Goal: Transaction & Acquisition: Purchase product/service

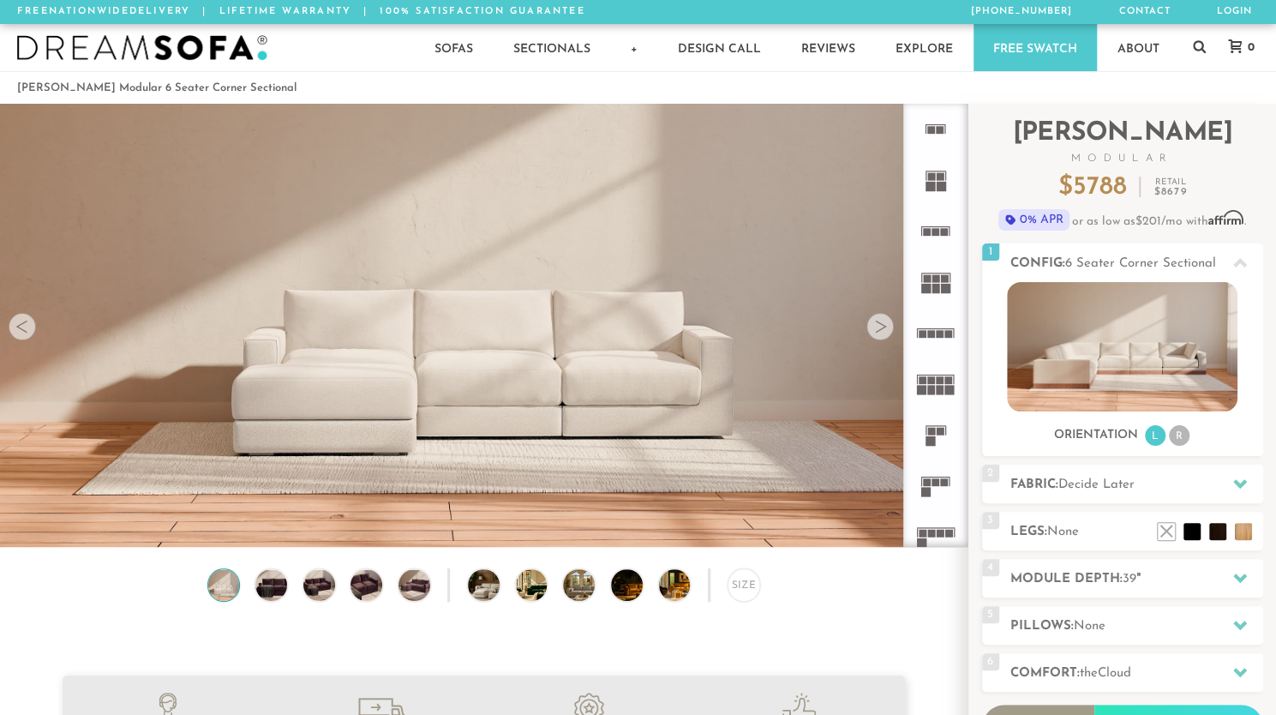
click at [881, 327] on div at bounding box center [880, 326] width 27 height 27
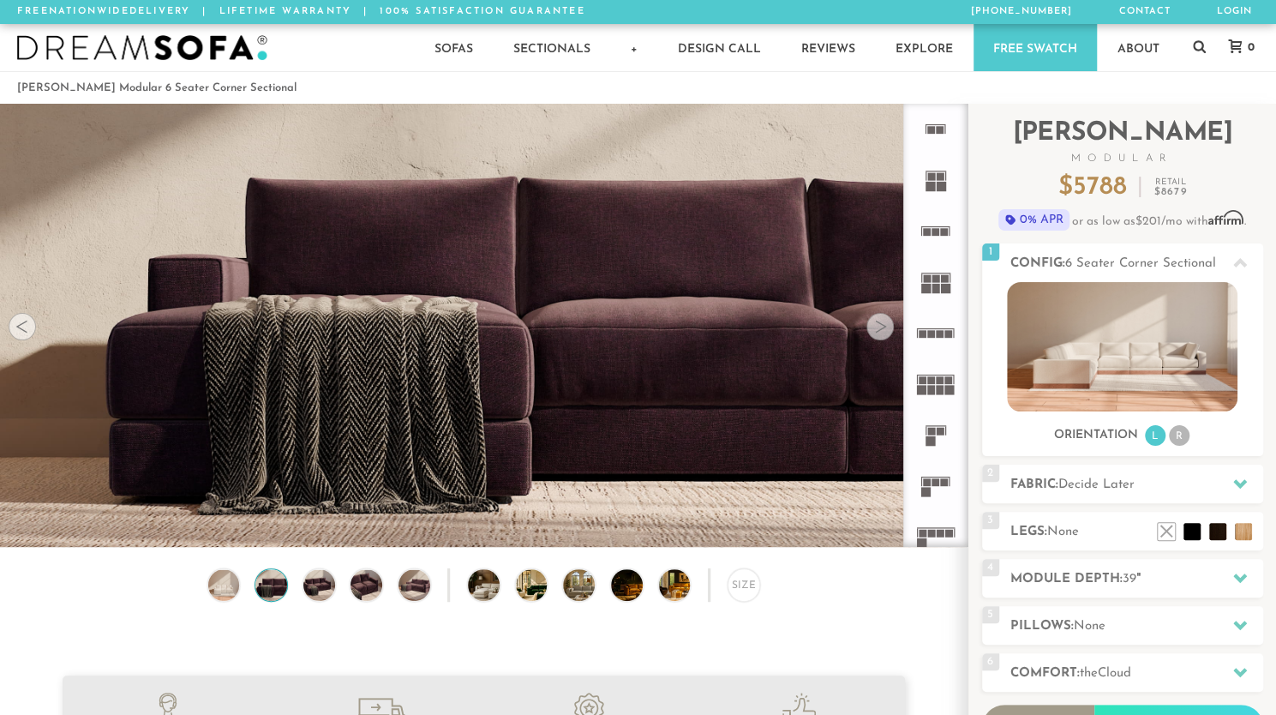
click at [881, 327] on div at bounding box center [880, 326] width 27 height 27
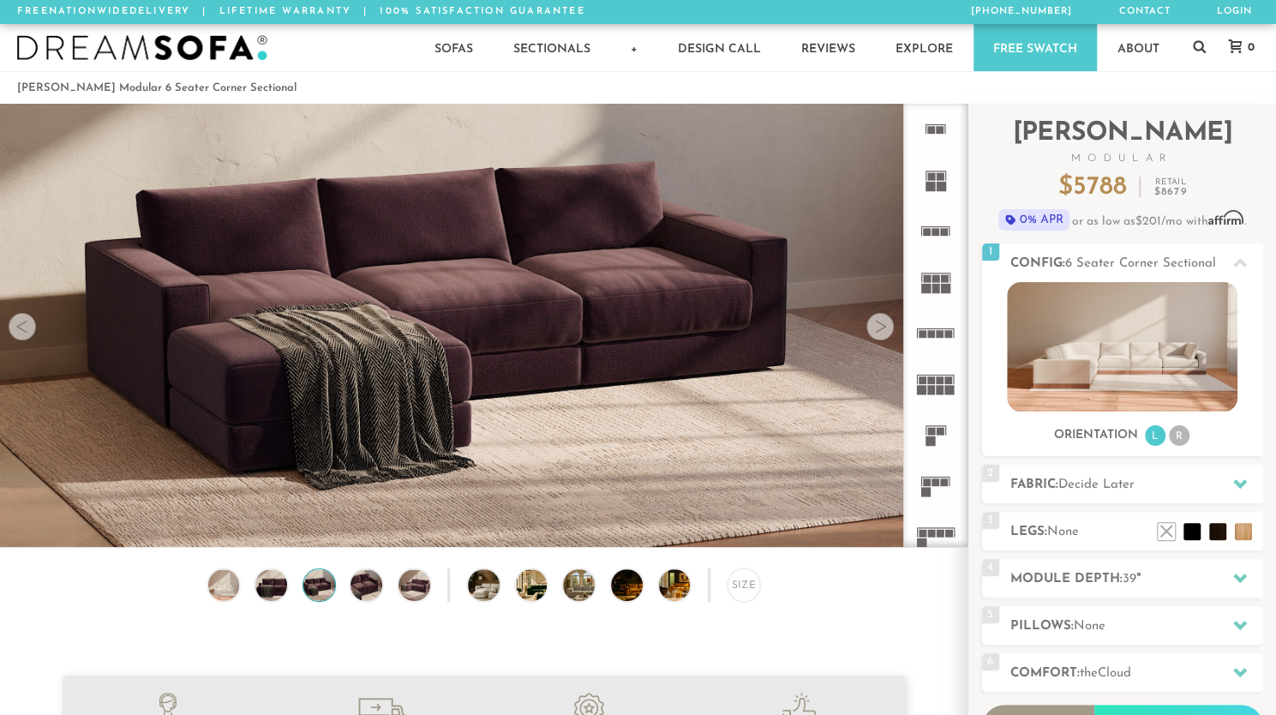
click at [881, 327] on div at bounding box center [880, 326] width 27 height 27
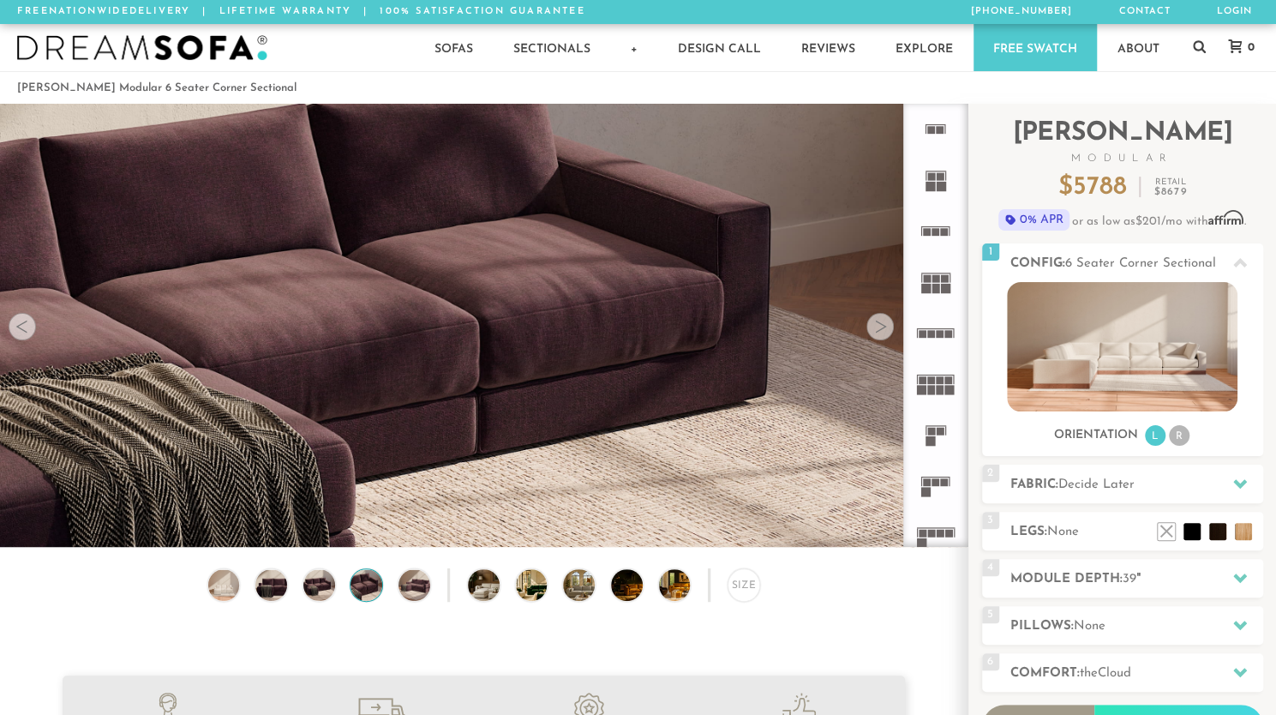
click at [881, 327] on div at bounding box center [880, 326] width 27 height 27
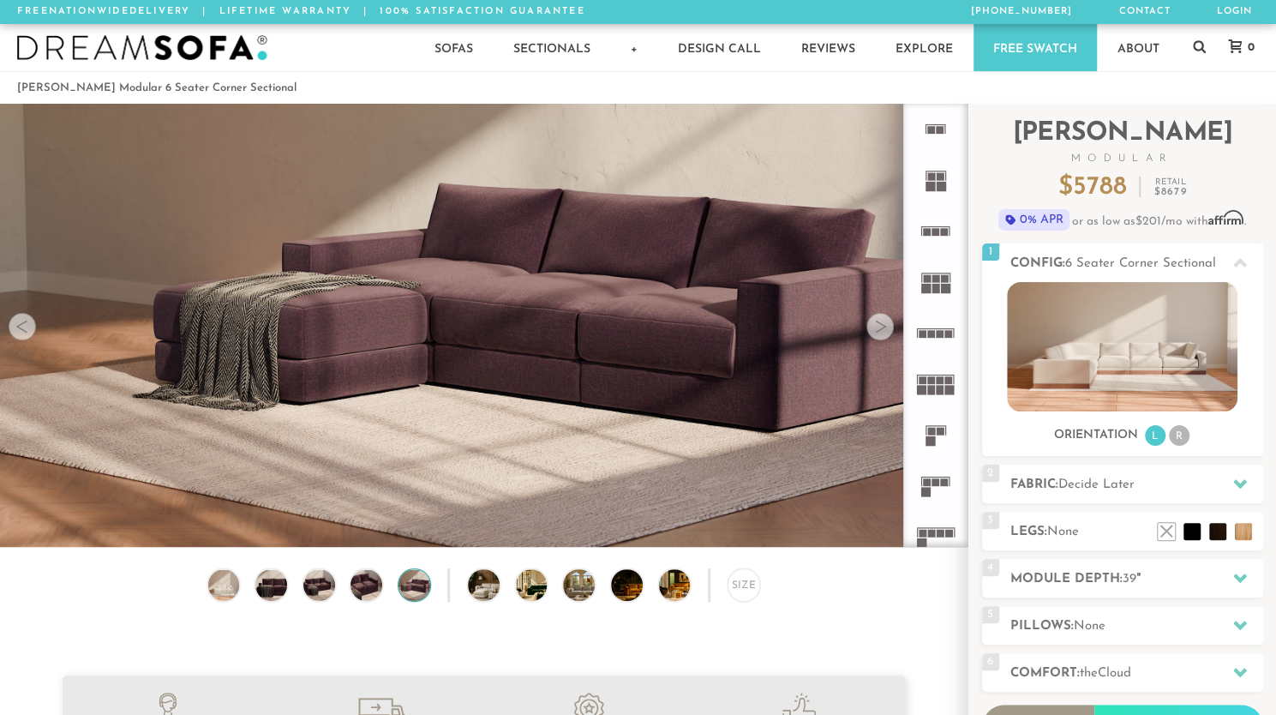
click at [881, 327] on div at bounding box center [880, 326] width 27 height 27
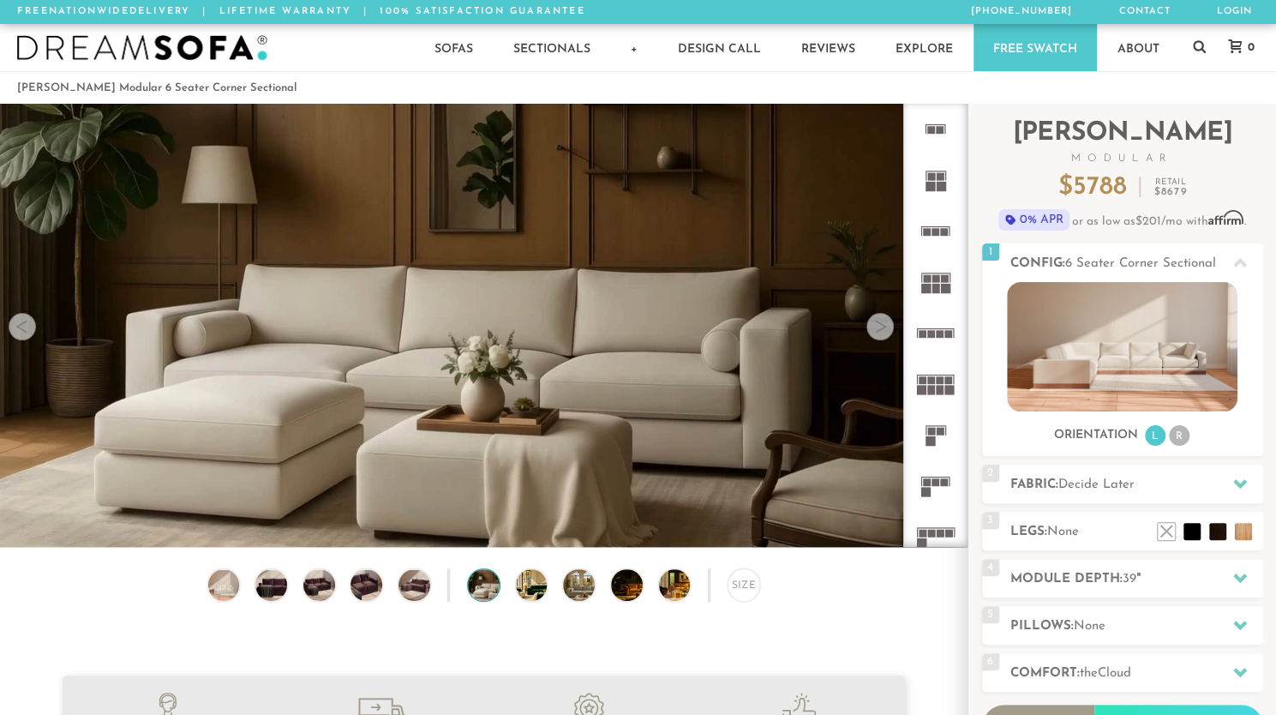
click at [881, 327] on div at bounding box center [880, 326] width 27 height 27
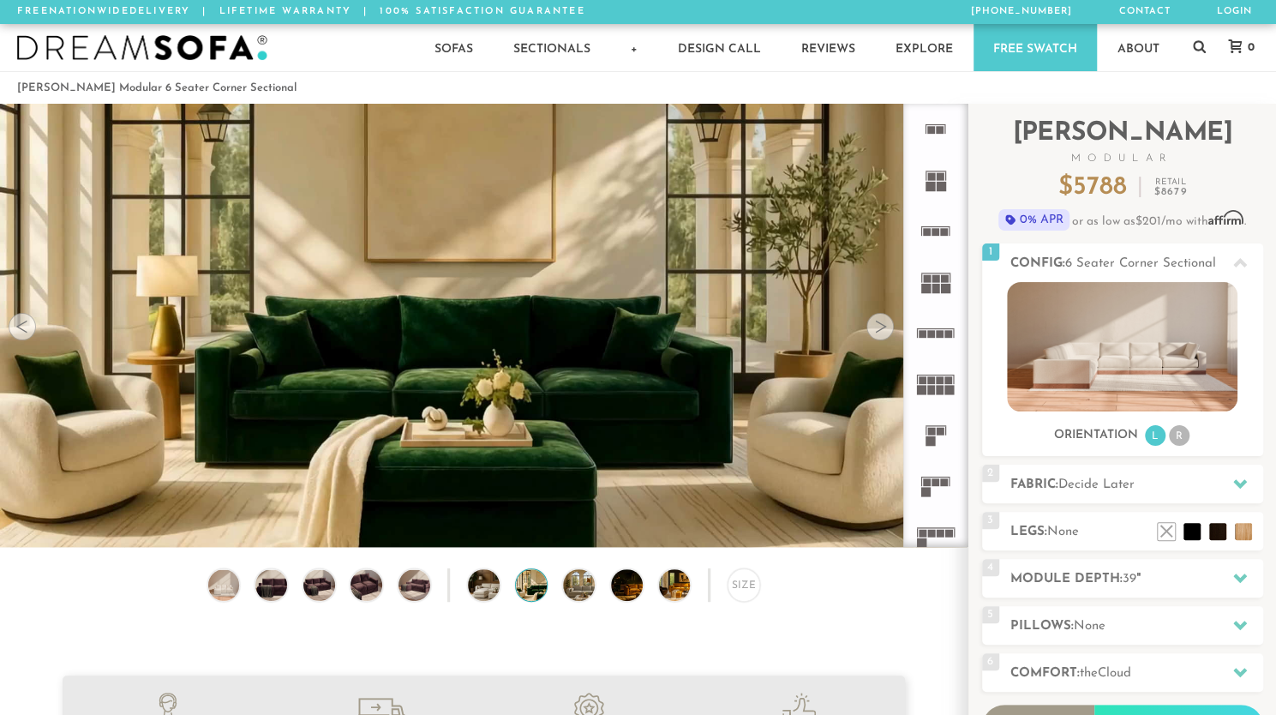
click at [881, 327] on div at bounding box center [880, 326] width 27 height 27
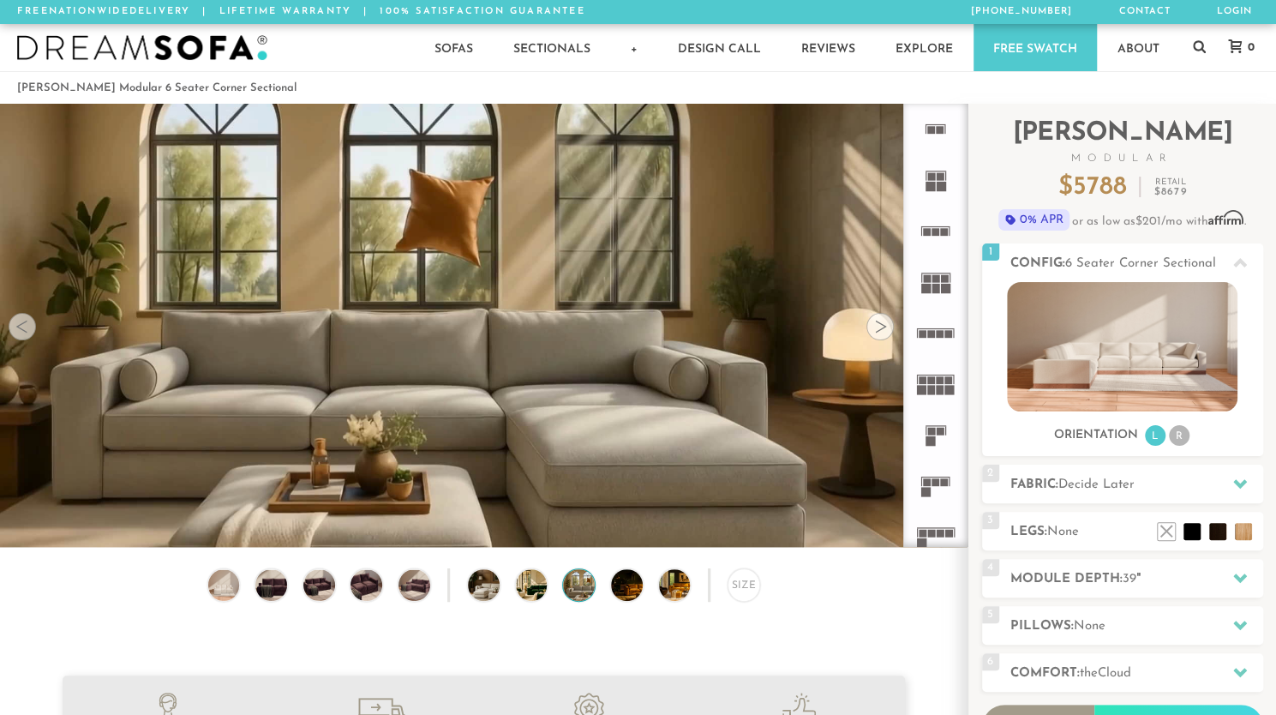
click at [881, 327] on div at bounding box center [880, 326] width 27 height 27
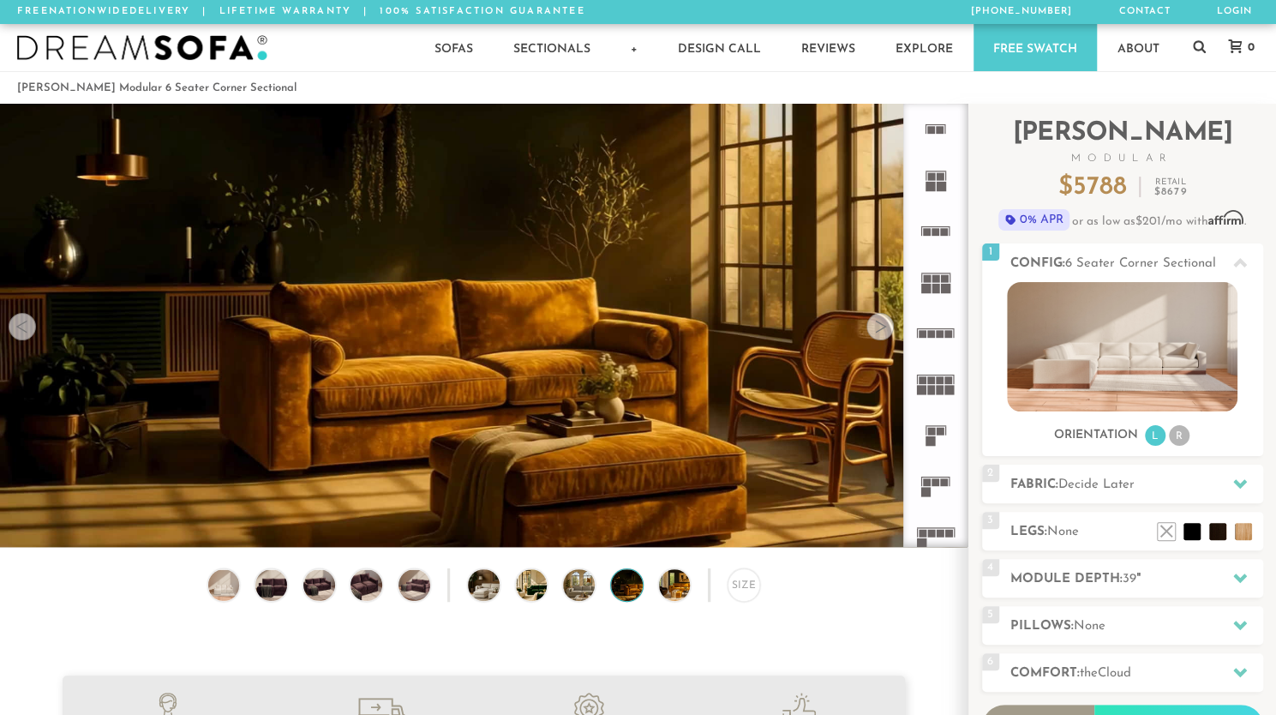
click at [881, 327] on div at bounding box center [880, 326] width 27 height 27
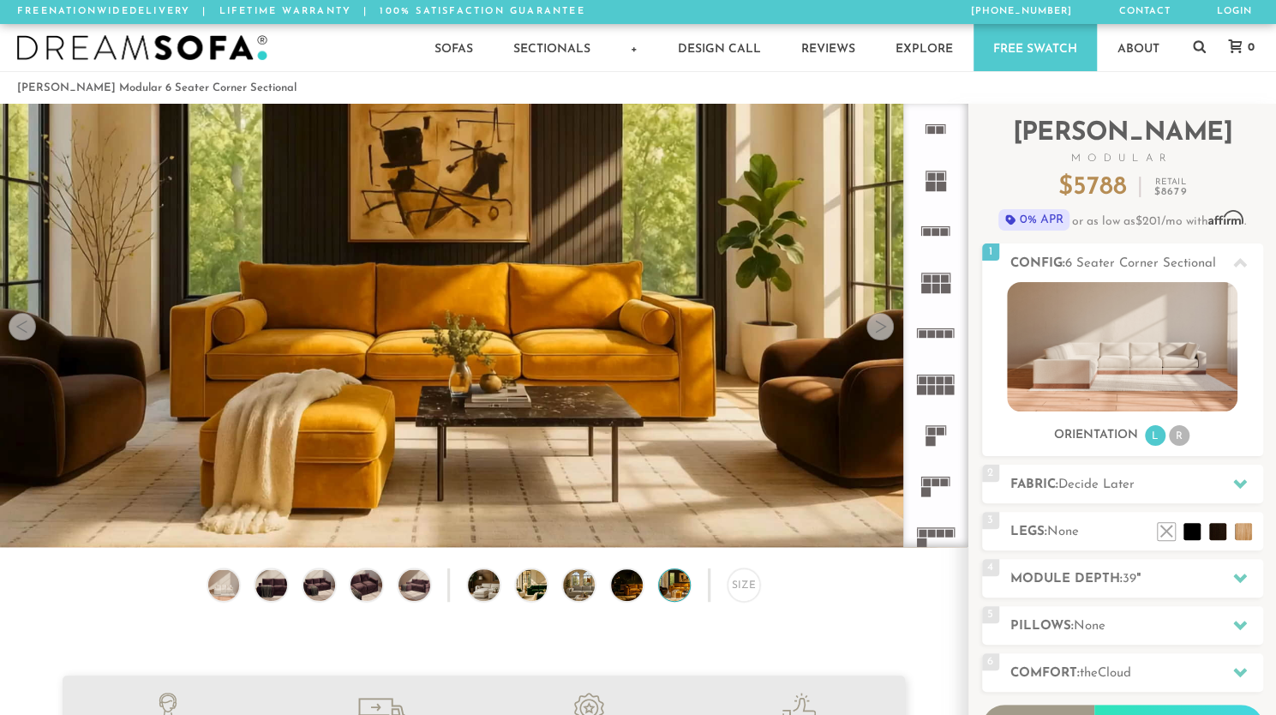
click at [881, 327] on div at bounding box center [880, 326] width 27 height 27
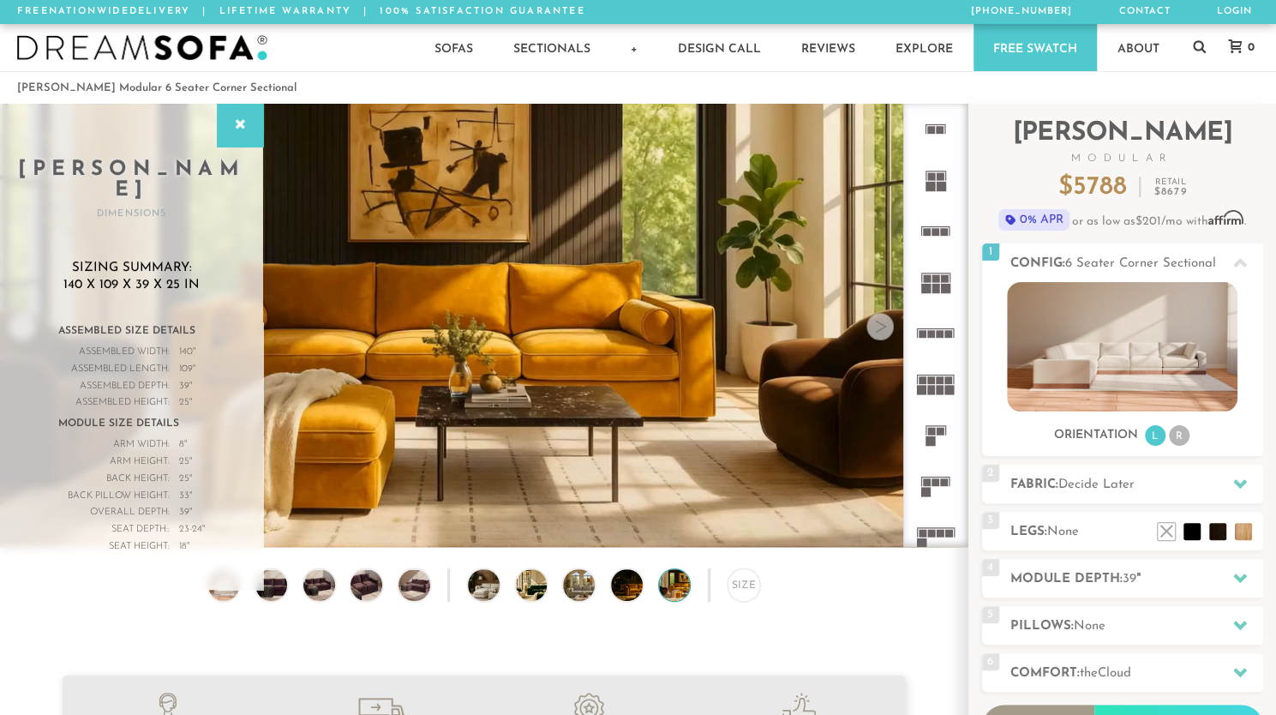
click at [881, 327] on div at bounding box center [880, 326] width 27 height 27
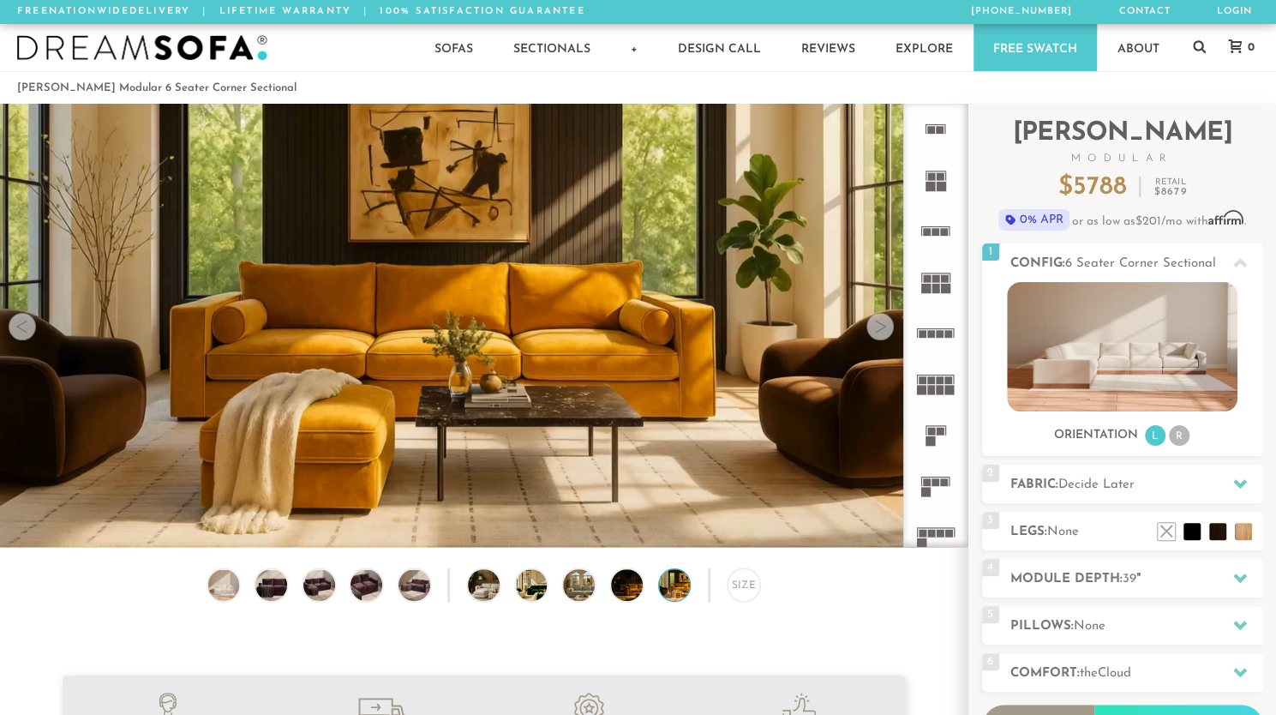
click at [881, 327] on div at bounding box center [880, 326] width 27 height 27
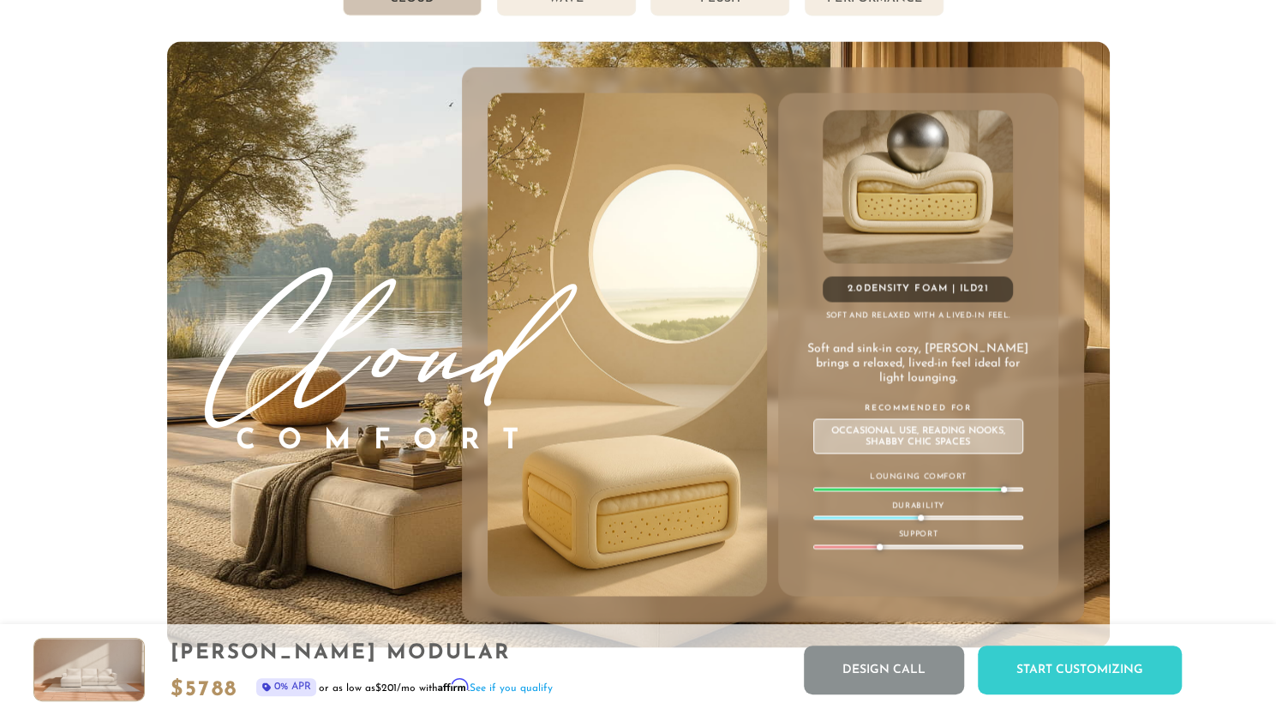
scroll to position [9275, 0]
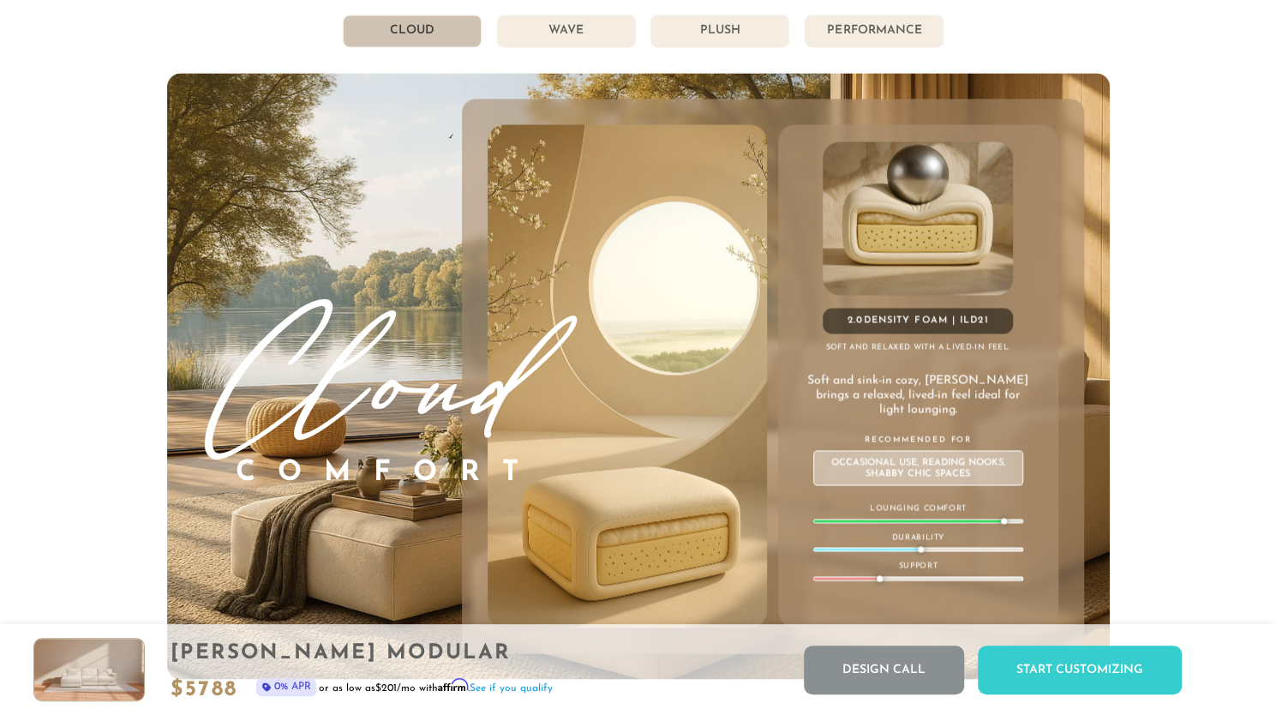
click at [583, 39] on li "Wave" at bounding box center [566, 31] width 139 height 33
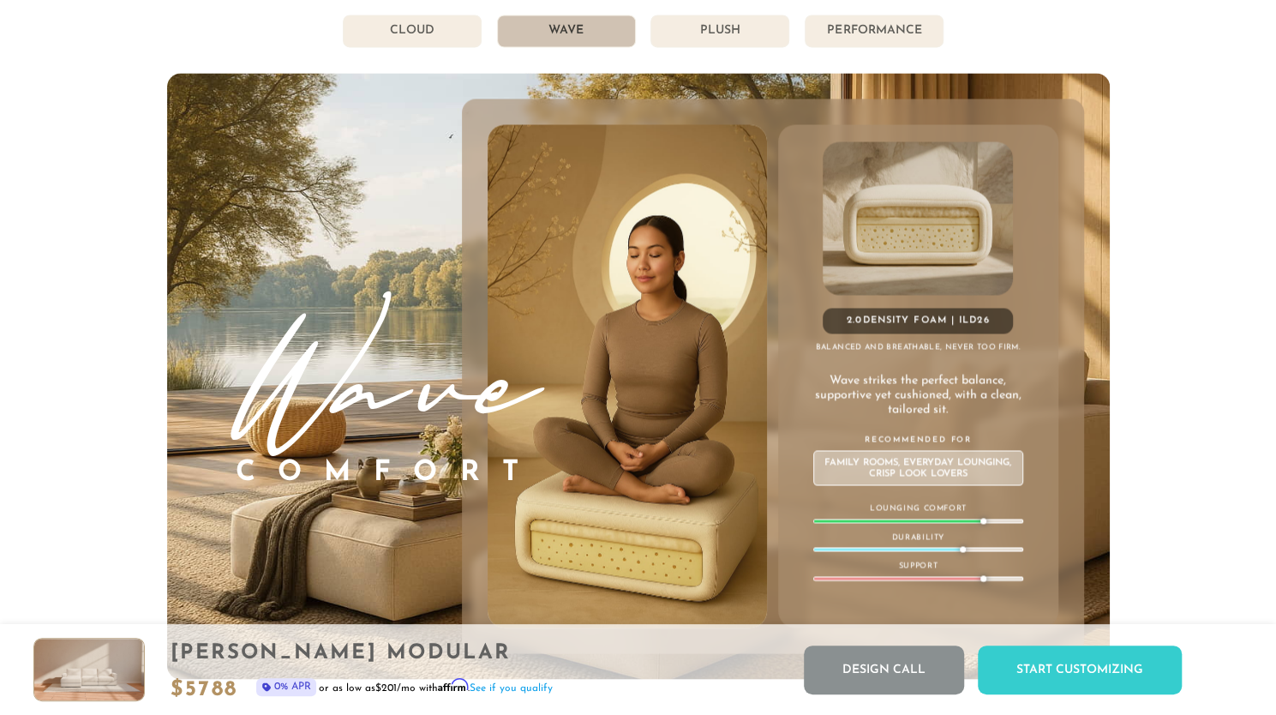
click at [432, 37] on li "Cloud" at bounding box center [412, 31] width 139 height 33
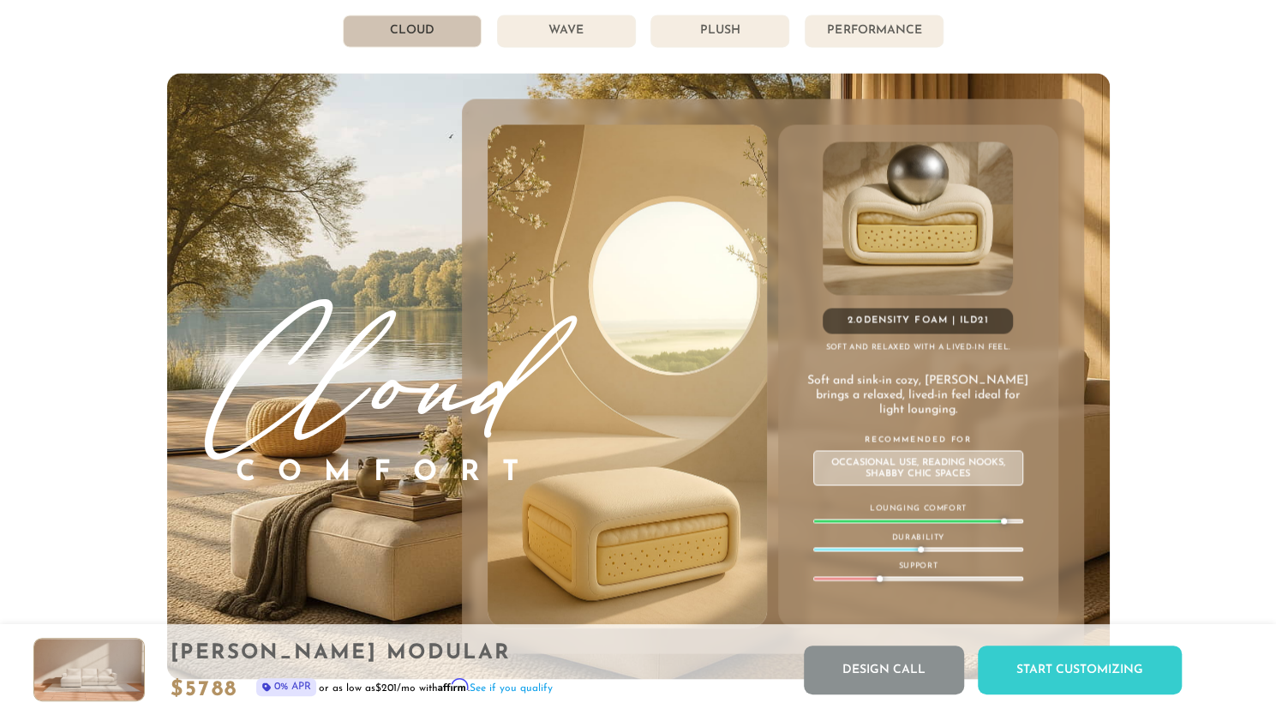
click at [710, 26] on li "Plush" at bounding box center [720, 31] width 139 height 33
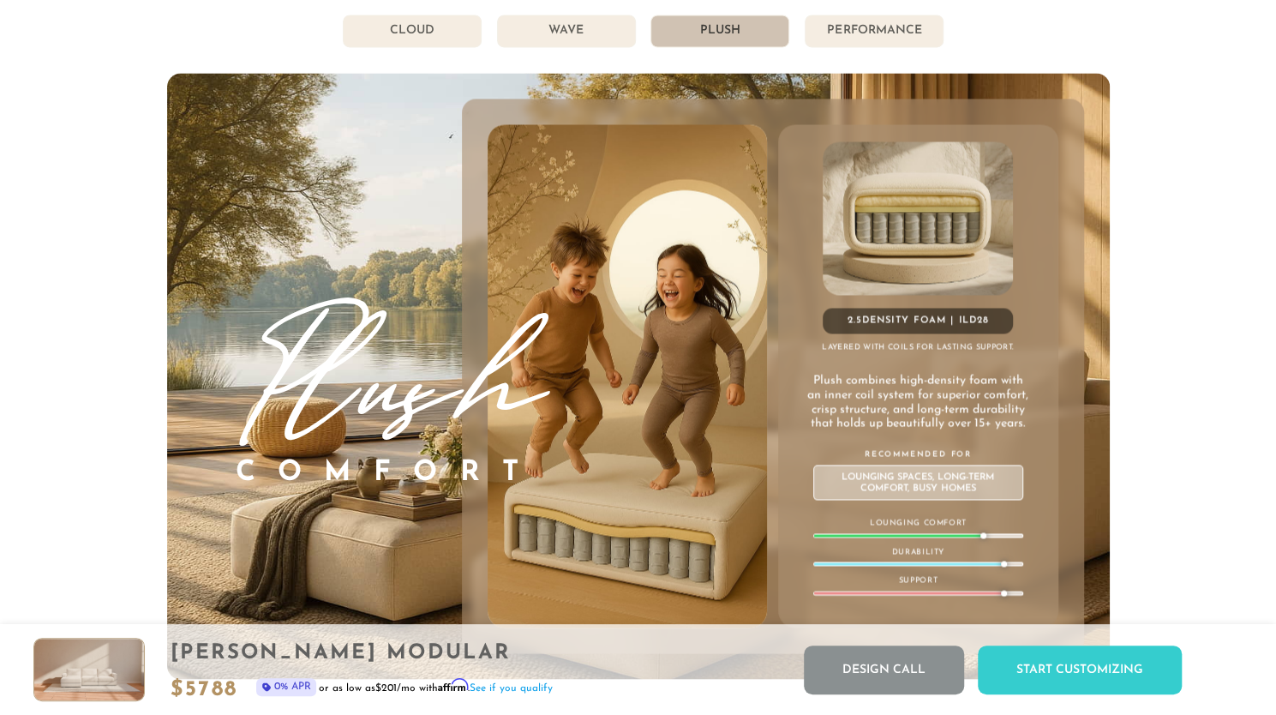
click at [855, 32] on li "Performance" at bounding box center [874, 31] width 139 height 33
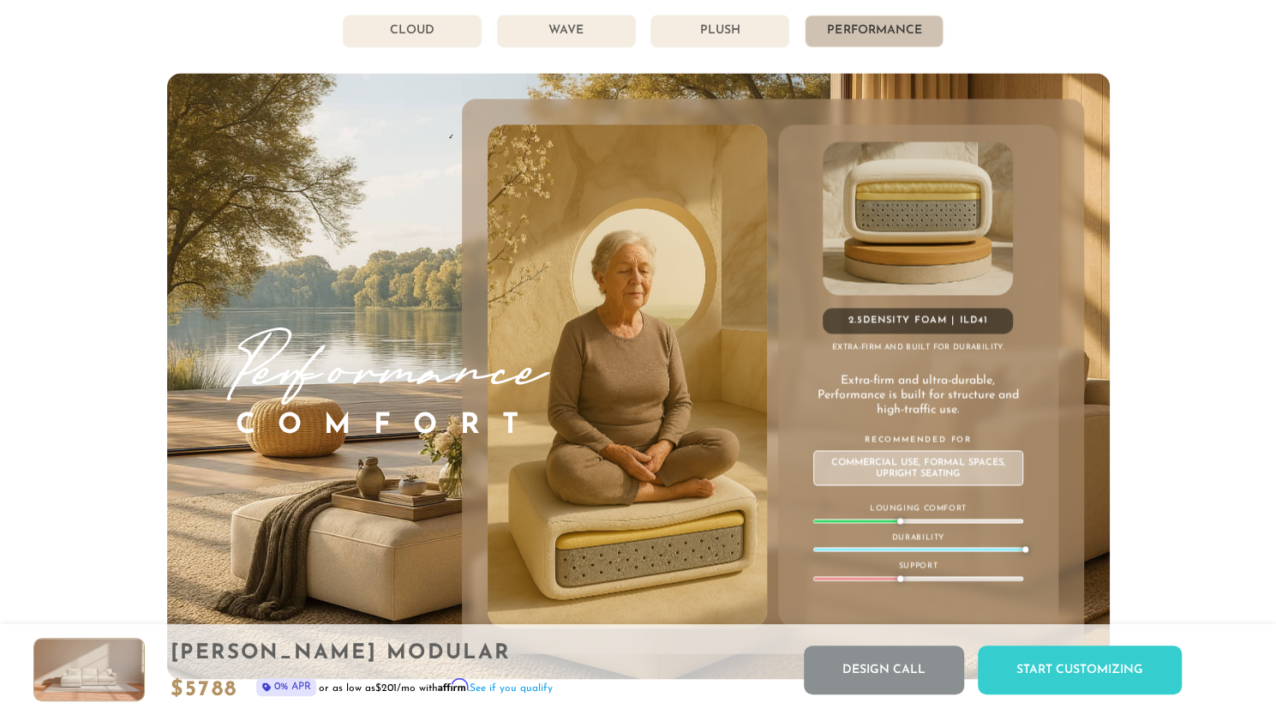
click at [729, 44] on li "Plush" at bounding box center [720, 31] width 139 height 33
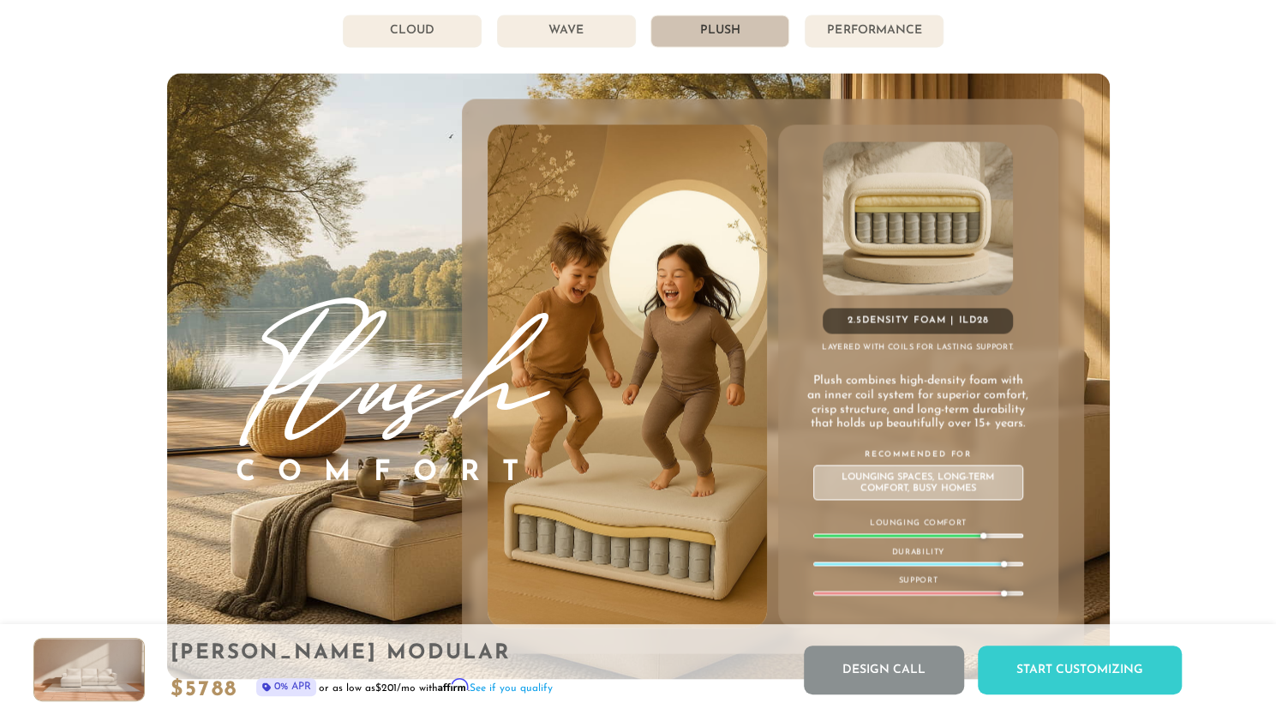
click at [588, 33] on li "Wave" at bounding box center [566, 31] width 139 height 33
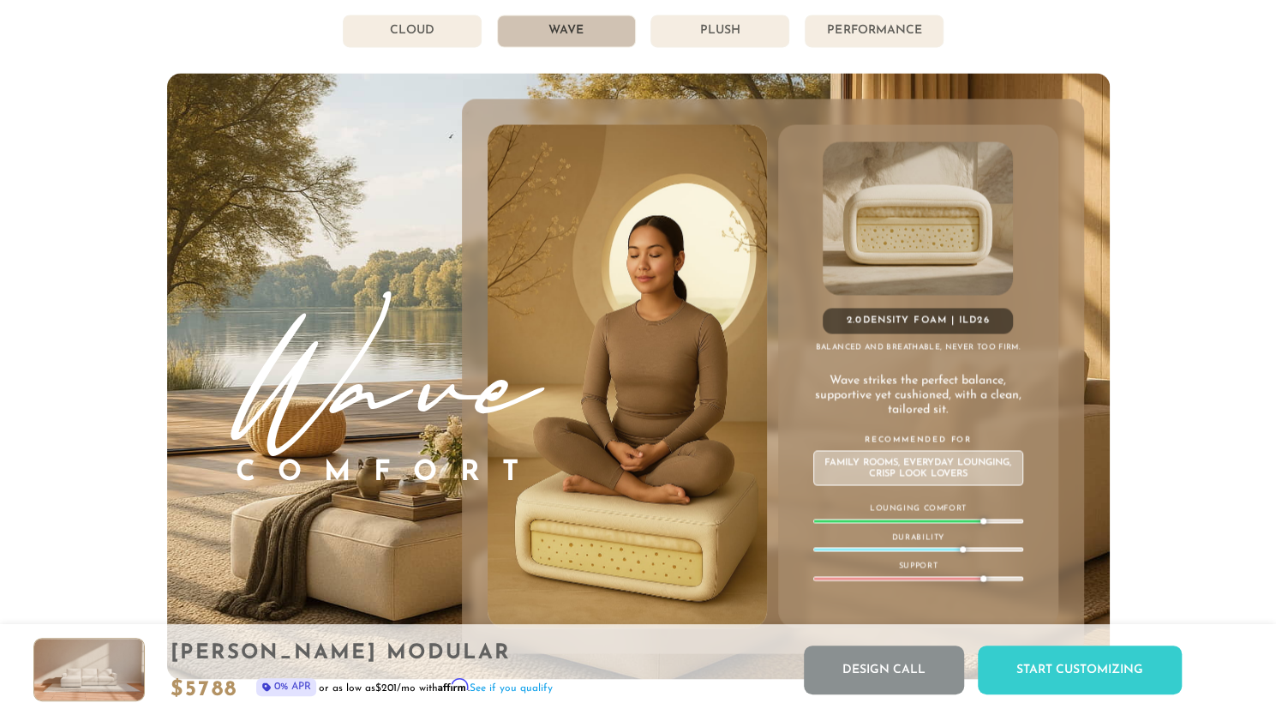
click at [746, 43] on li "Plush" at bounding box center [720, 31] width 139 height 33
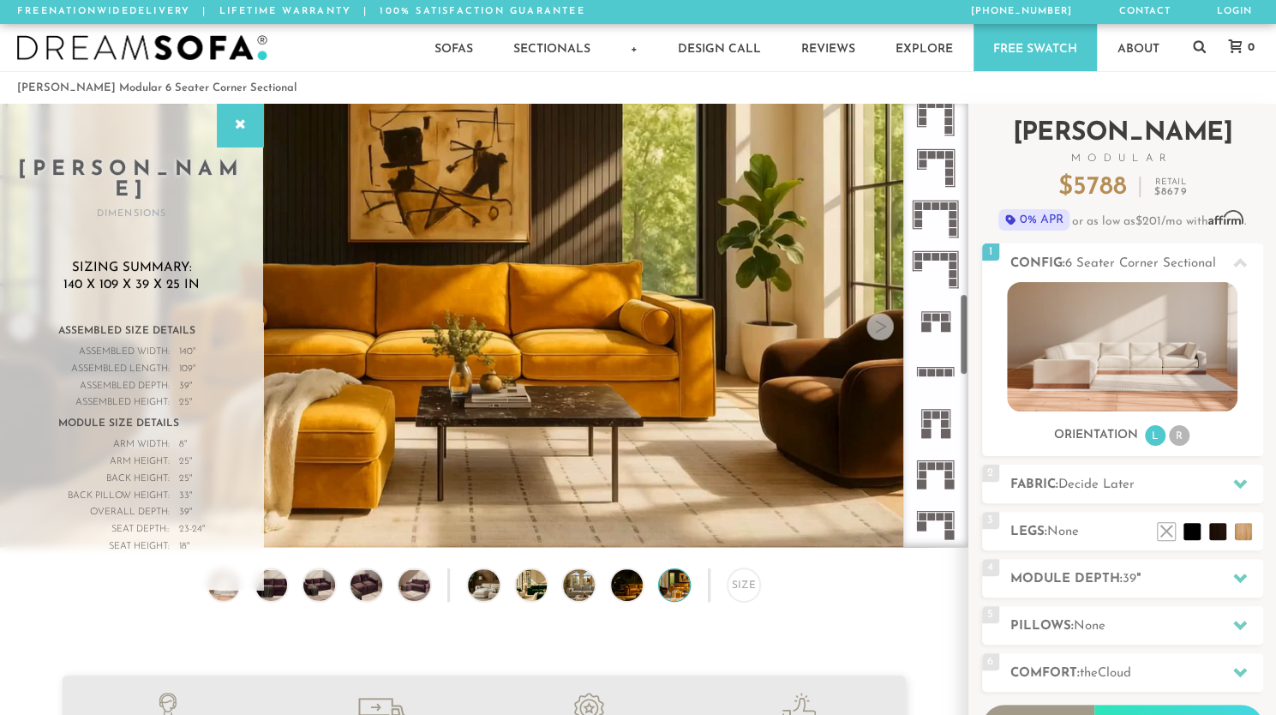
scroll to position [1035, 0]
drag, startPoint x: 962, startPoint y: 179, endPoint x: 972, endPoint y: 369, distance: 190.6
click at [972, 369] on div "Introducing [PERSON_NAME] Modular $ 5788 Retail $ 8679 $ 5788 Retail $ 8679 0% …" at bounding box center [1123, 483] width 308 height 759
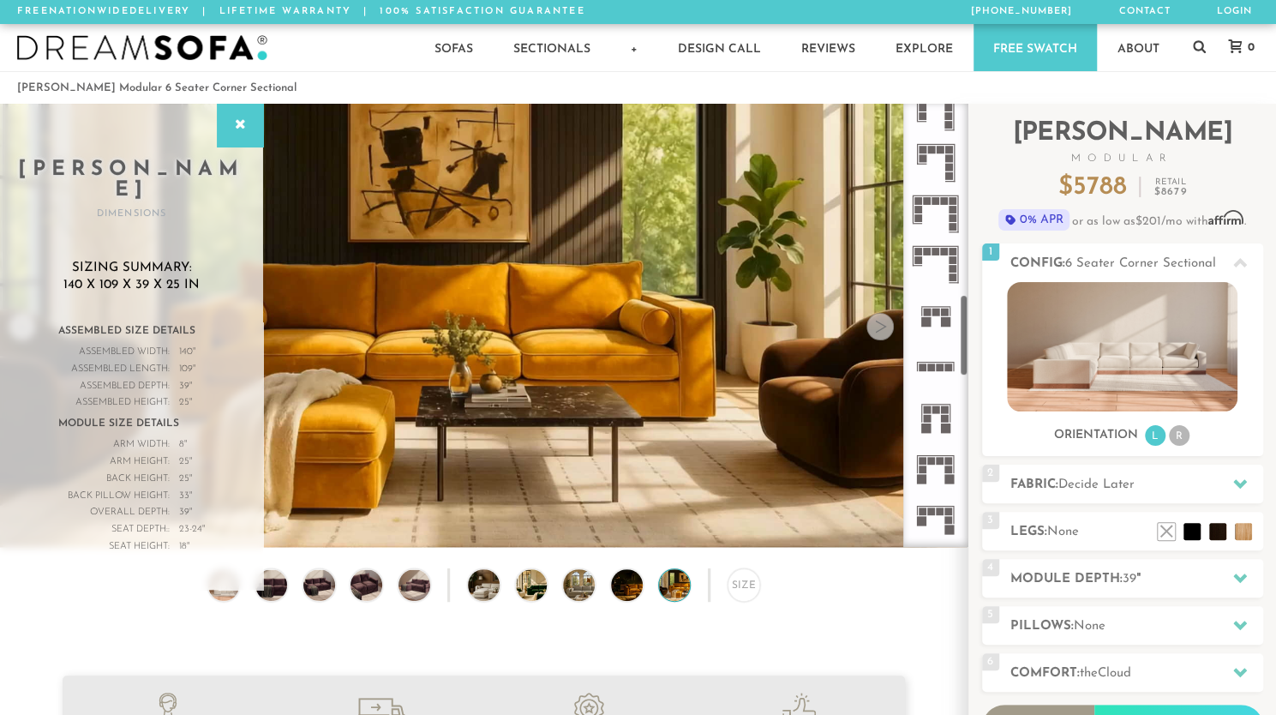
click at [941, 453] on icon at bounding box center [935, 468] width 51 height 51
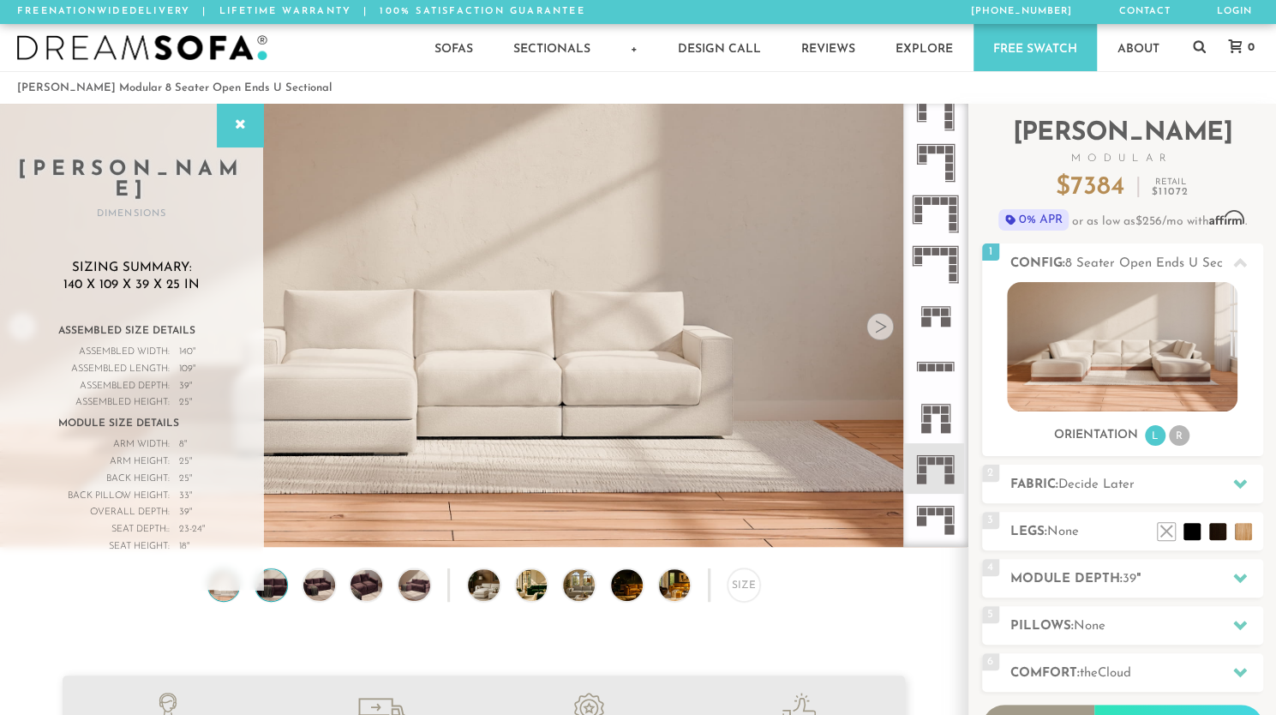
click at [271, 596] on img at bounding box center [272, 585] width 38 height 32
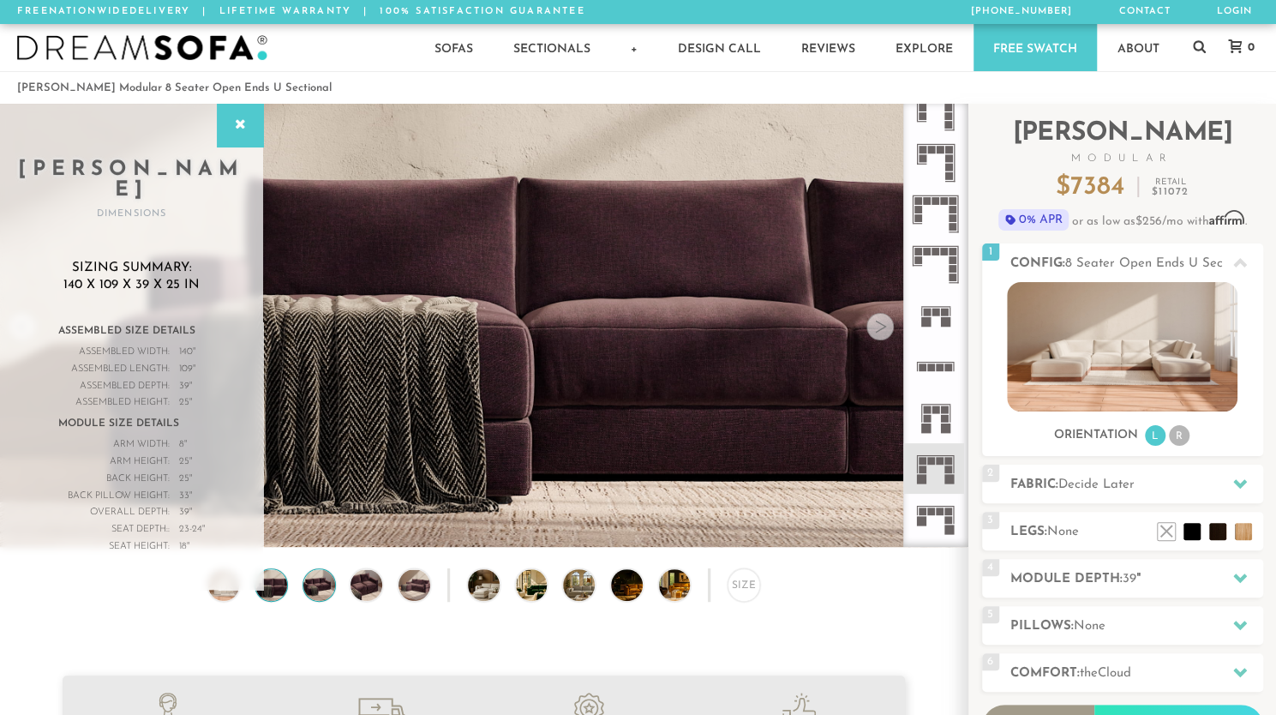
click at [318, 587] on img at bounding box center [319, 585] width 38 height 32
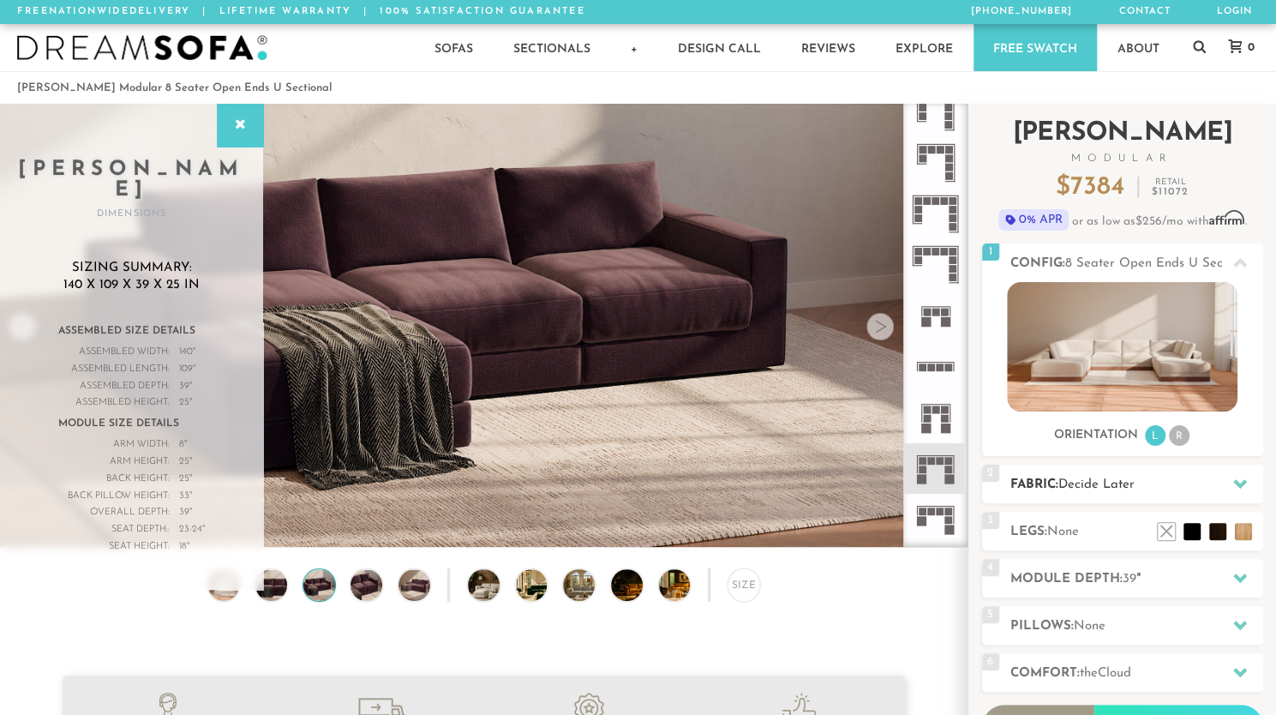
click at [1087, 485] on span "Decide Later" at bounding box center [1097, 484] width 76 height 13
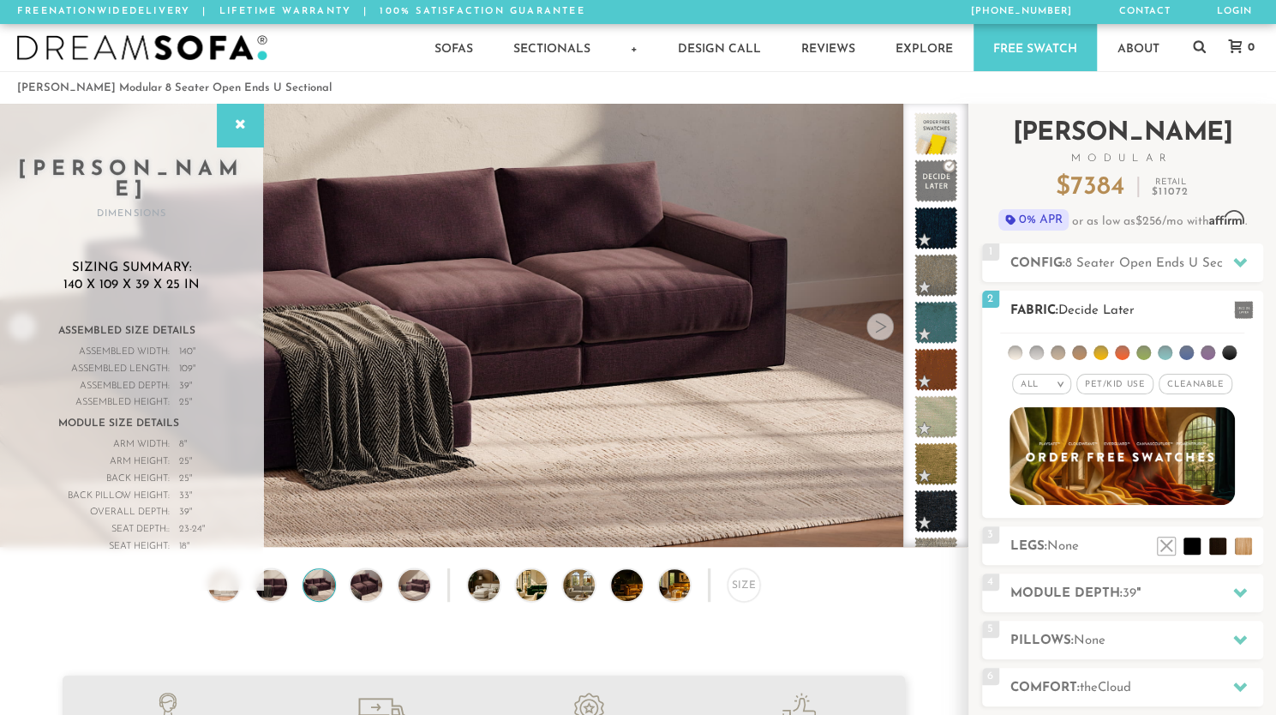
click at [1111, 307] on span "Decide Later" at bounding box center [1097, 310] width 76 height 13
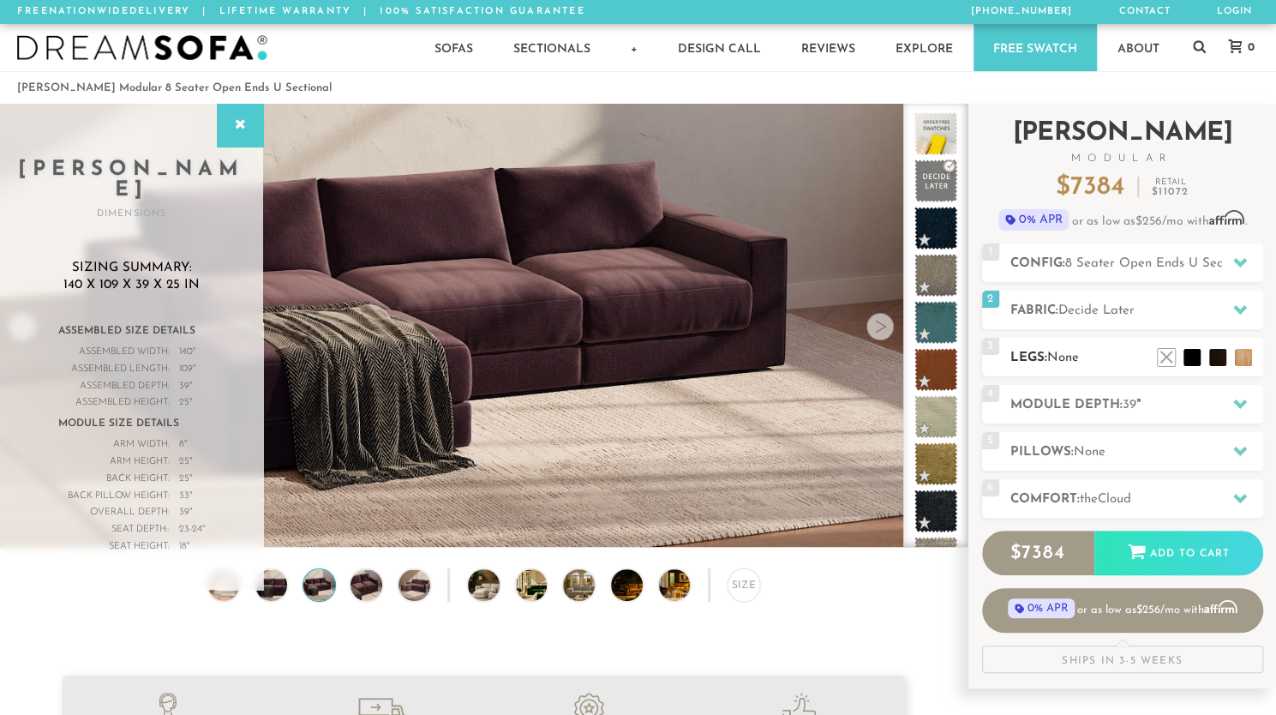
click at [1088, 360] on h2 "Legs: None" at bounding box center [1137, 358] width 253 height 20
click at [1073, 359] on span "None" at bounding box center [1063, 357] width 32 height 13
click at [1191, 354] on li at bounding box center [1166, 331] width 69 height 69
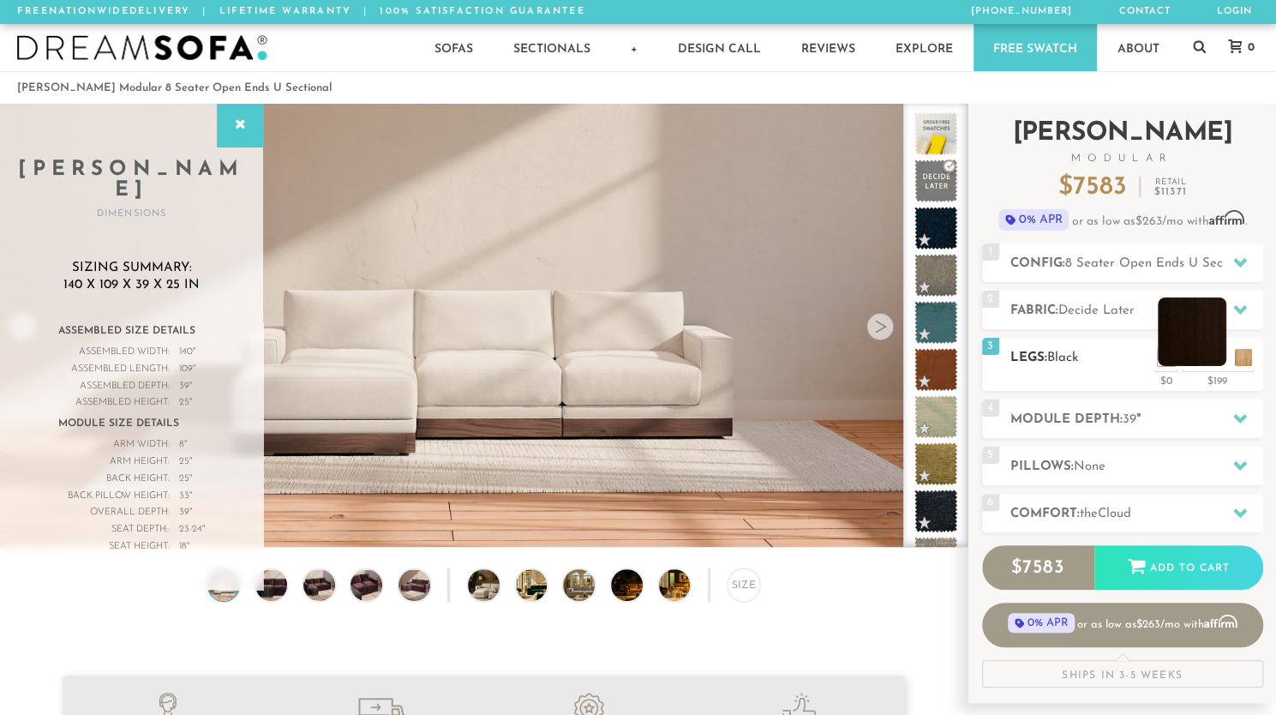
click at [1220, 360] on li at bounding box center [1192, 331] width 69 height 69
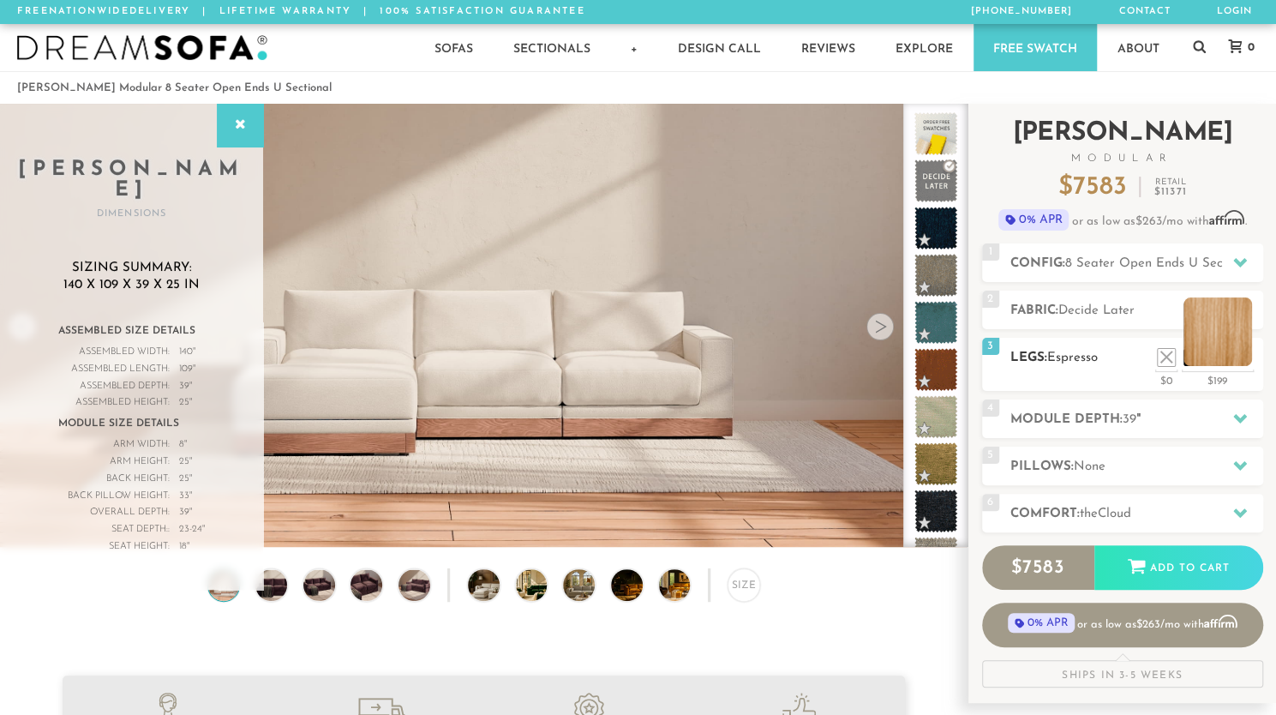
click at [1245, 360] on li at bounding box center [1218, 331] width 69 height 69
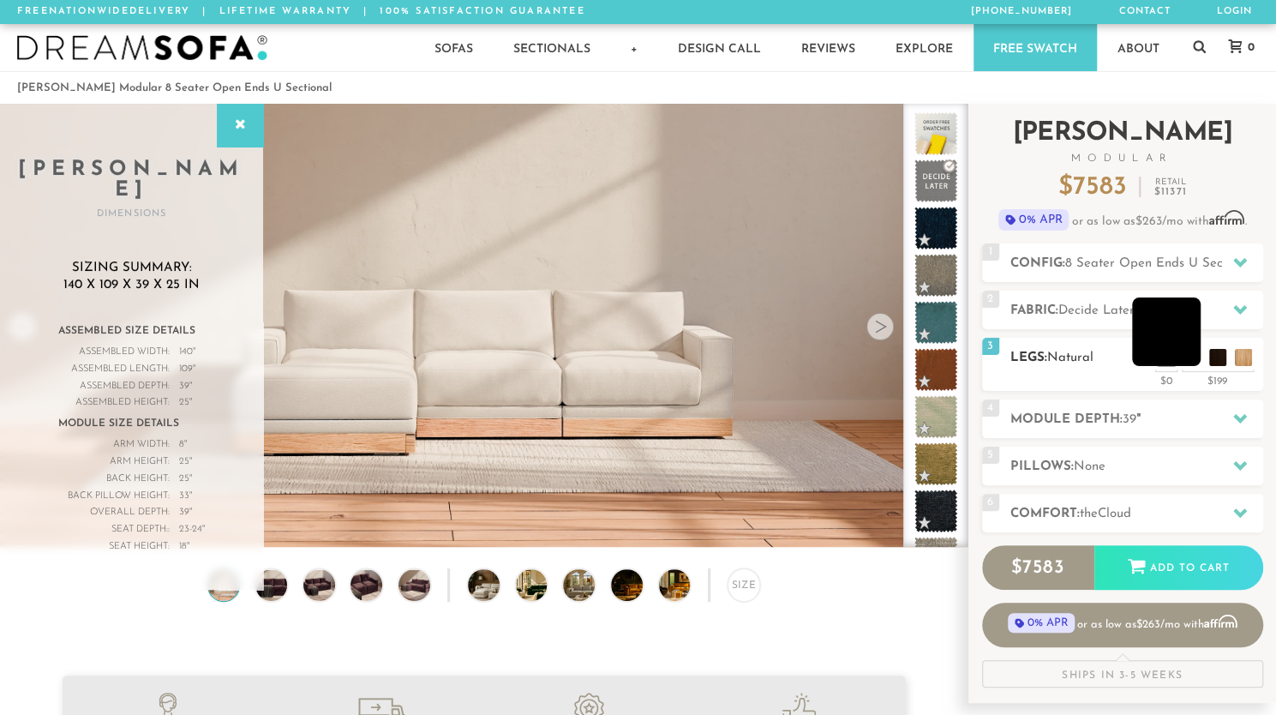
click at [1188, 362] on li at bounding box center [1166, 331] width 69 height 69
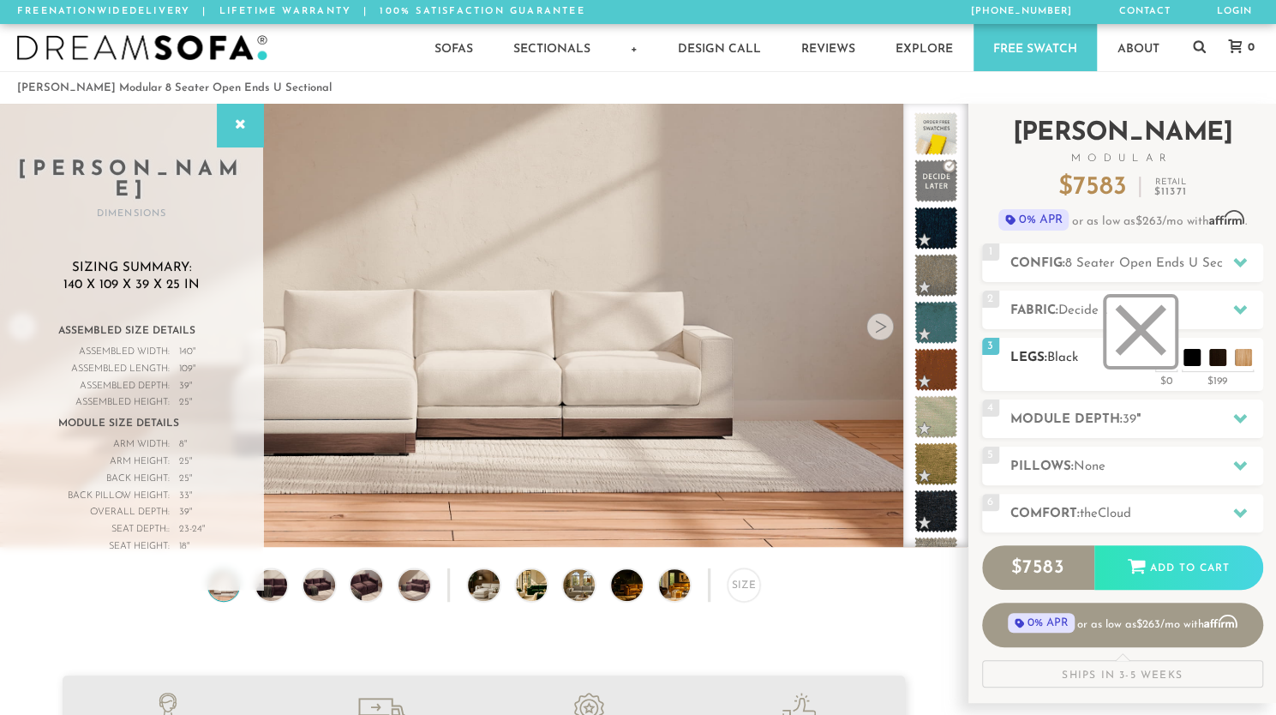
click at [1164, 364] on li at bounding box center [1141, 331] width 69 height 69
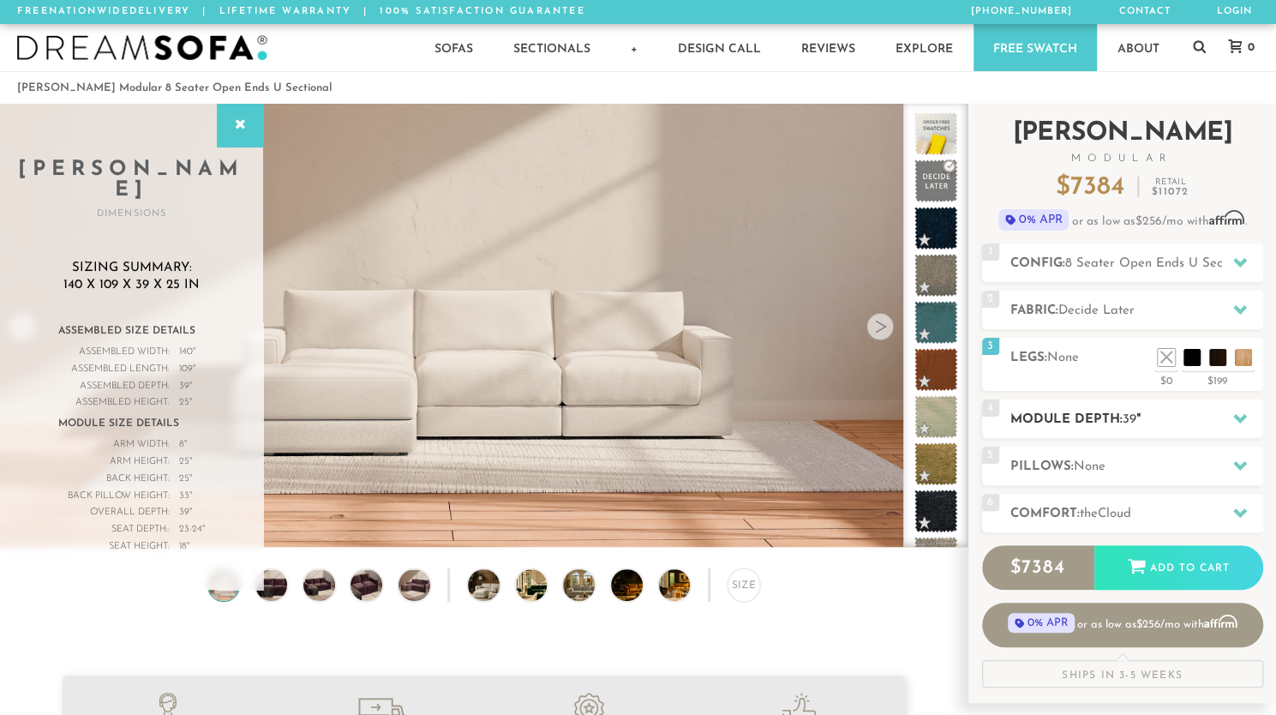
click at [1075, 416] on h2 "Module Depth: 39 "" at bounding box center [1137, 420] width 253 height 20
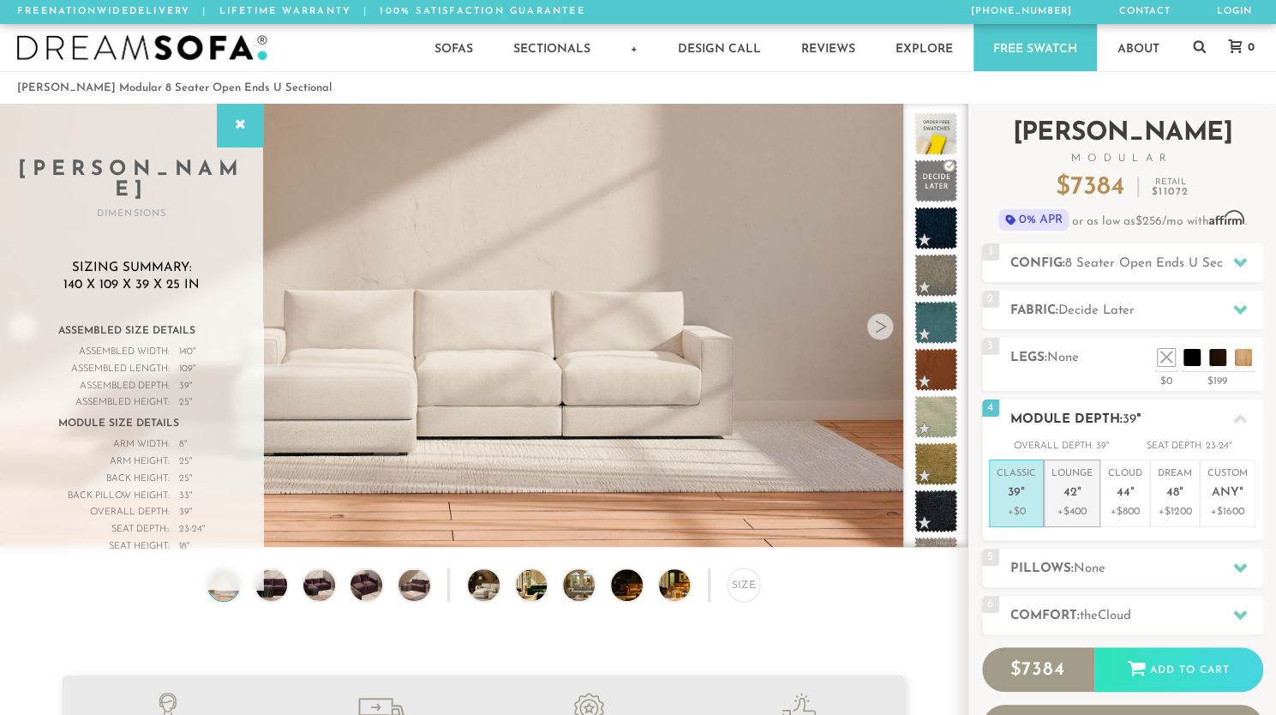
click at [1071, 491] on span "42" at bounding box center [1071, 493] width 14 height 15
click at [1203, 569] on h2 "Pillows: None" at bounding box center [1137, 569] width 253 height 20
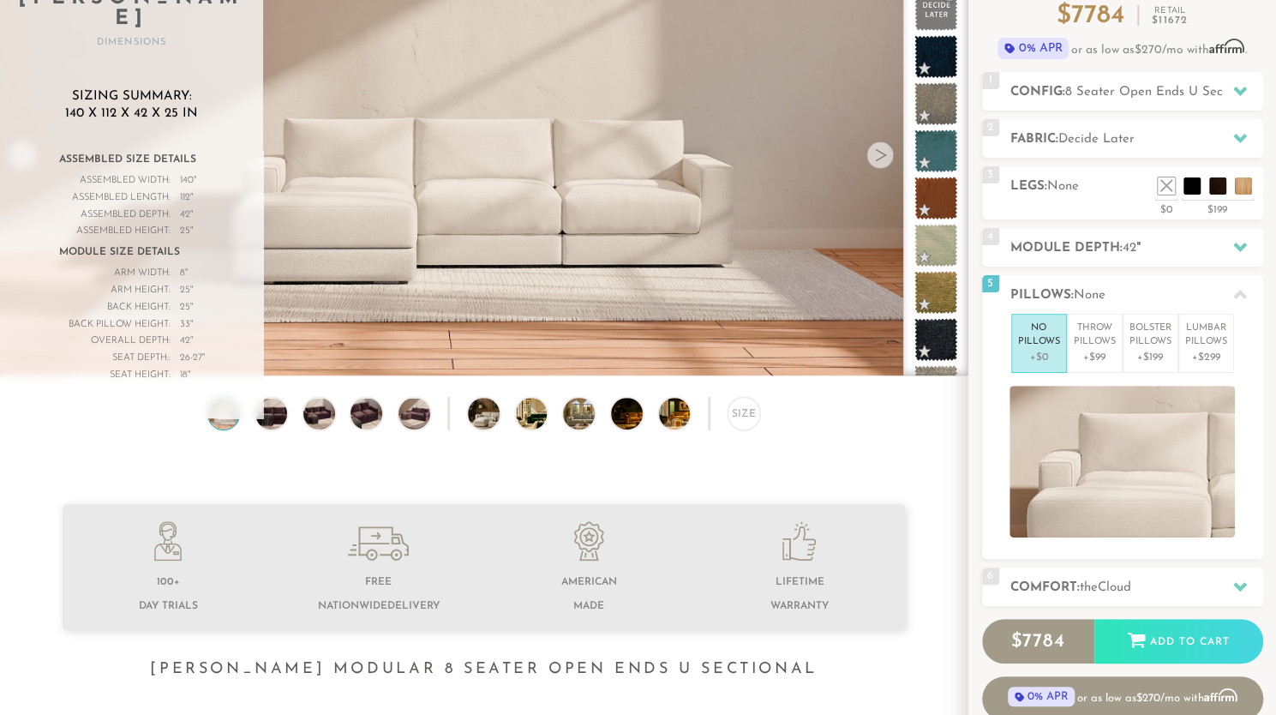
scroll to position [251, 0]
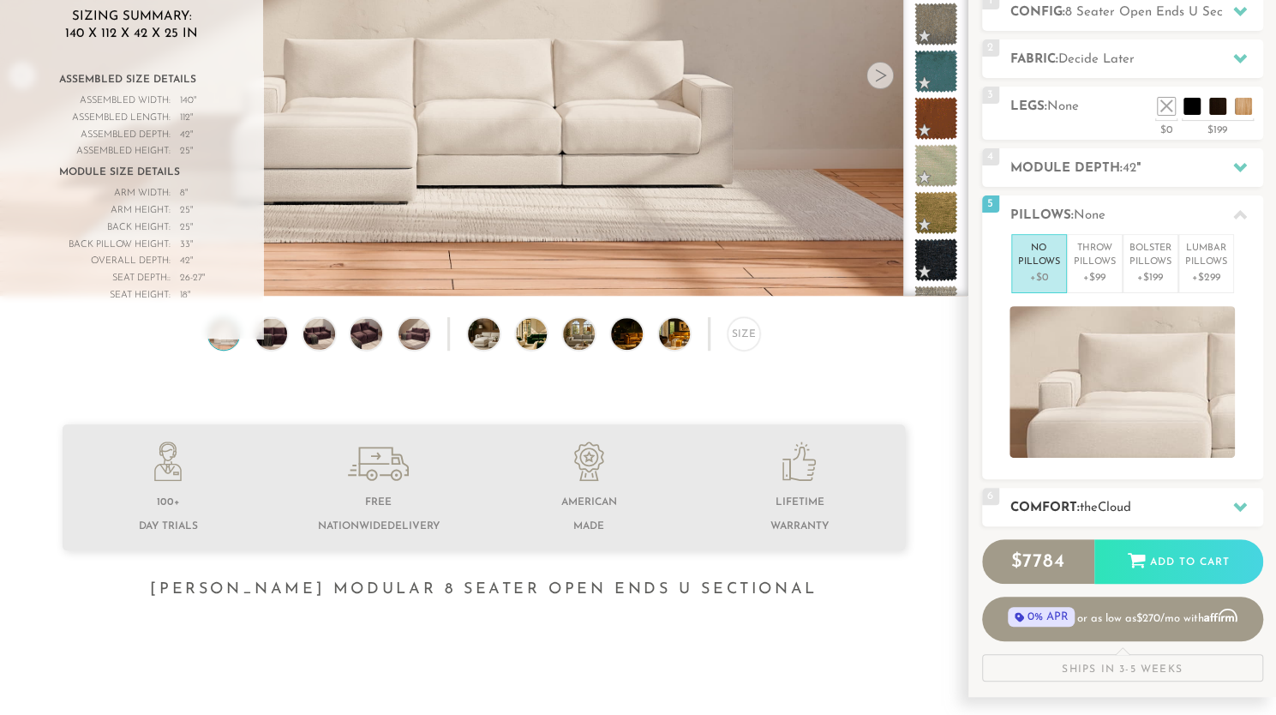
click at [1158, 506] on h2 "Comfort: the Cloud" at bounding box center [1137, 508] width 253 height 20
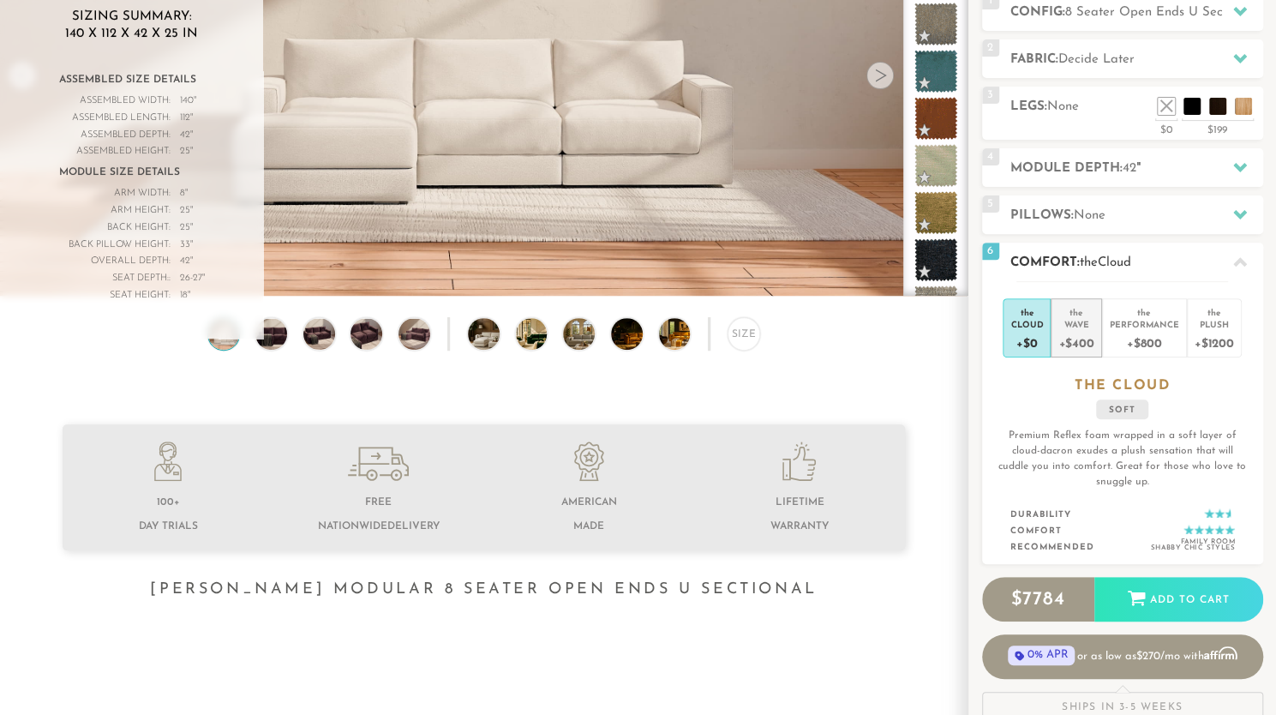
click at [1087, 333] on div "+$400" at bounding box center [1076, 342] width 35 height 25
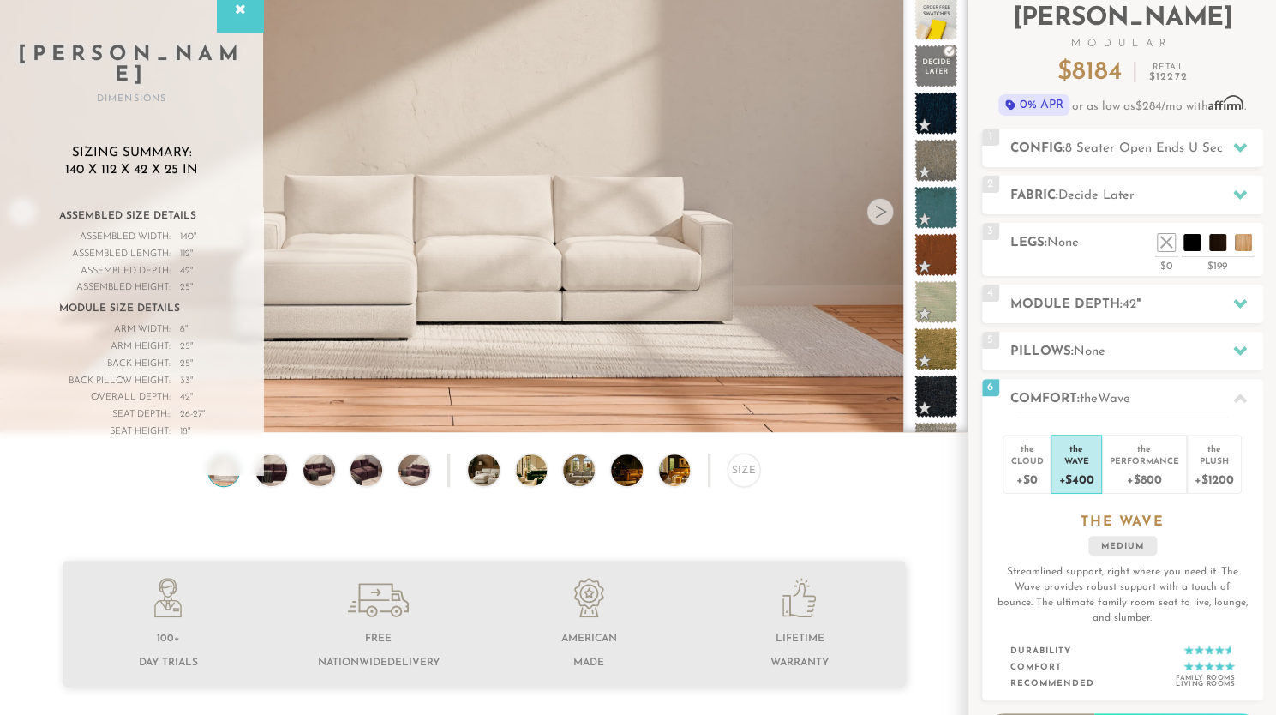
scroll to position [0, 0]
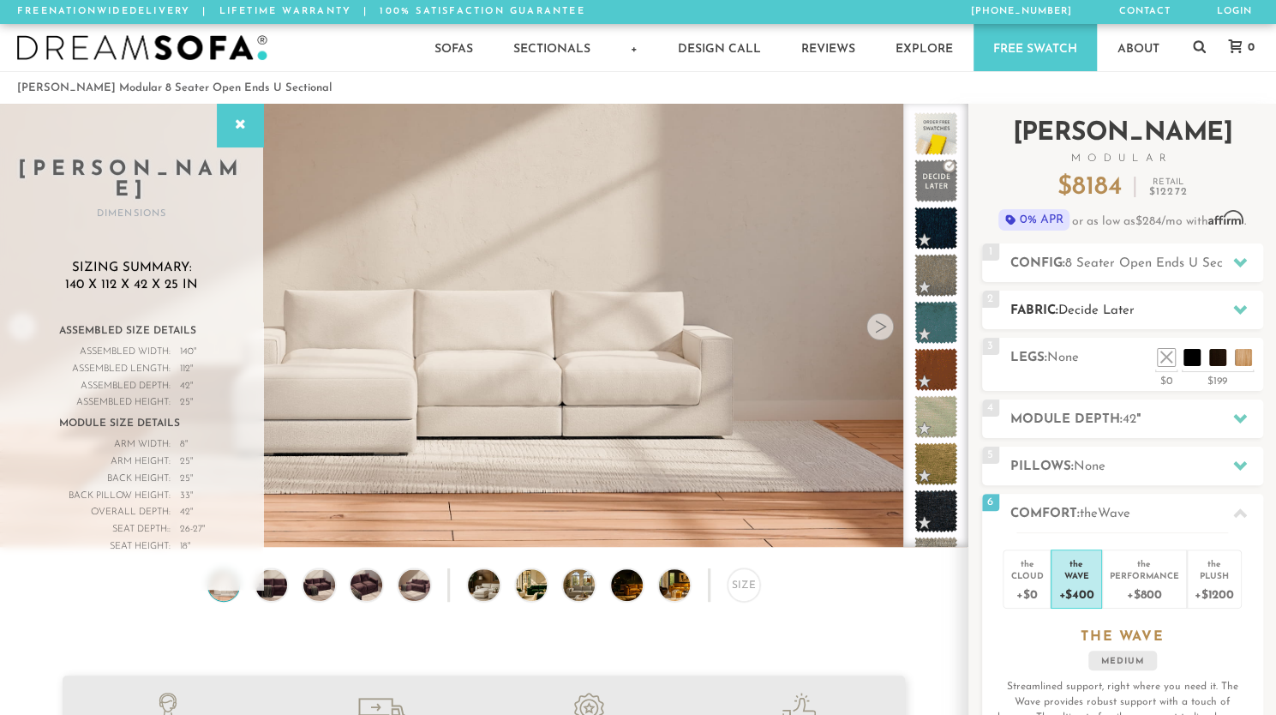
click at [1115, 310] on span "Decide Later" at bounding box center [1097, 310] width 76 height 13
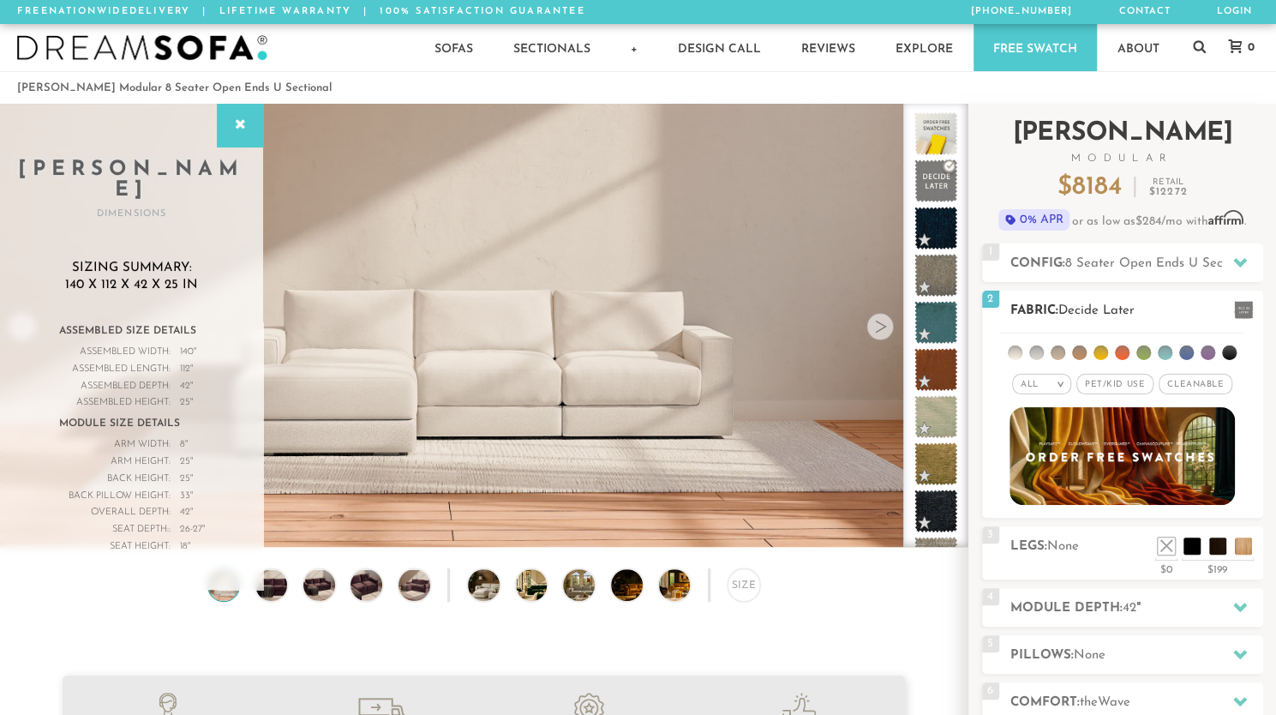
click at [1111, 388] on span "Pet/Kid Use x" at bounding box center [1115, 384] width 77 height 21
click at [1188, 386] on span "Cleanable x" at bounding box center [1202, 384] width 74 height 21
click at [1185, 352] on li at bounding box center [1186, 352] width 15 height 15
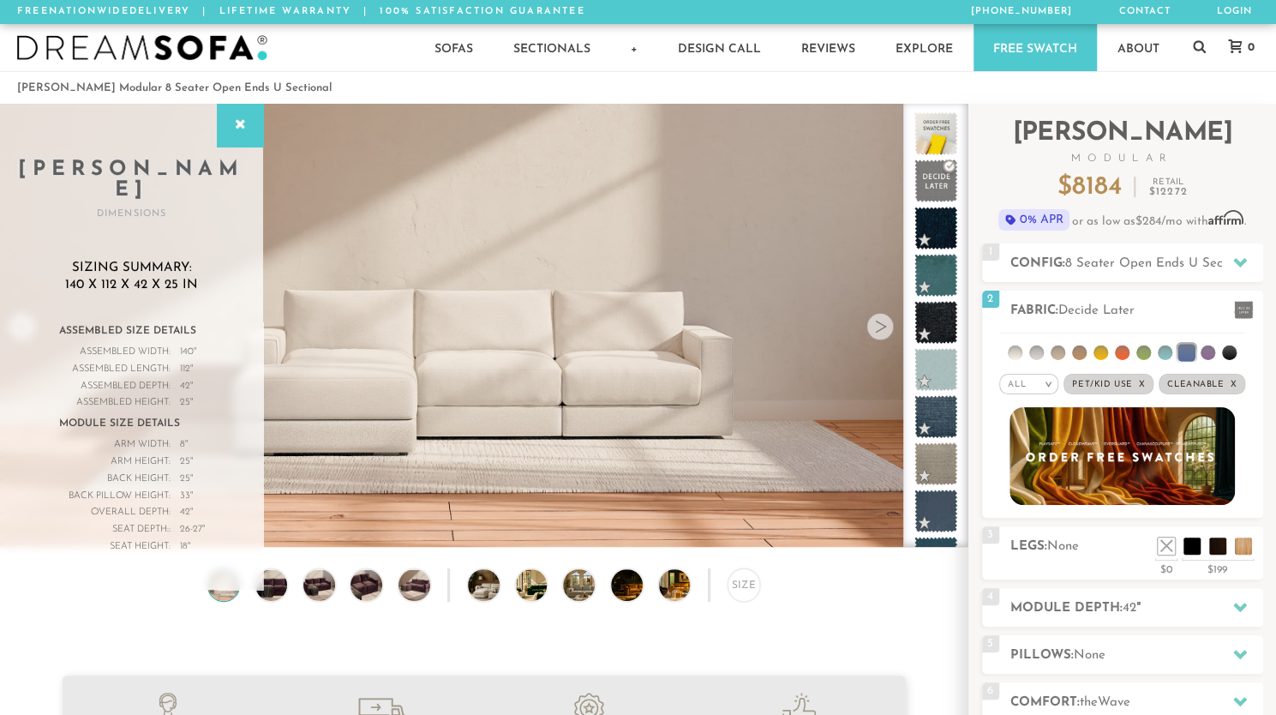
click at [888, 335] on div at bounding box center [880, 326] width 27 height 27
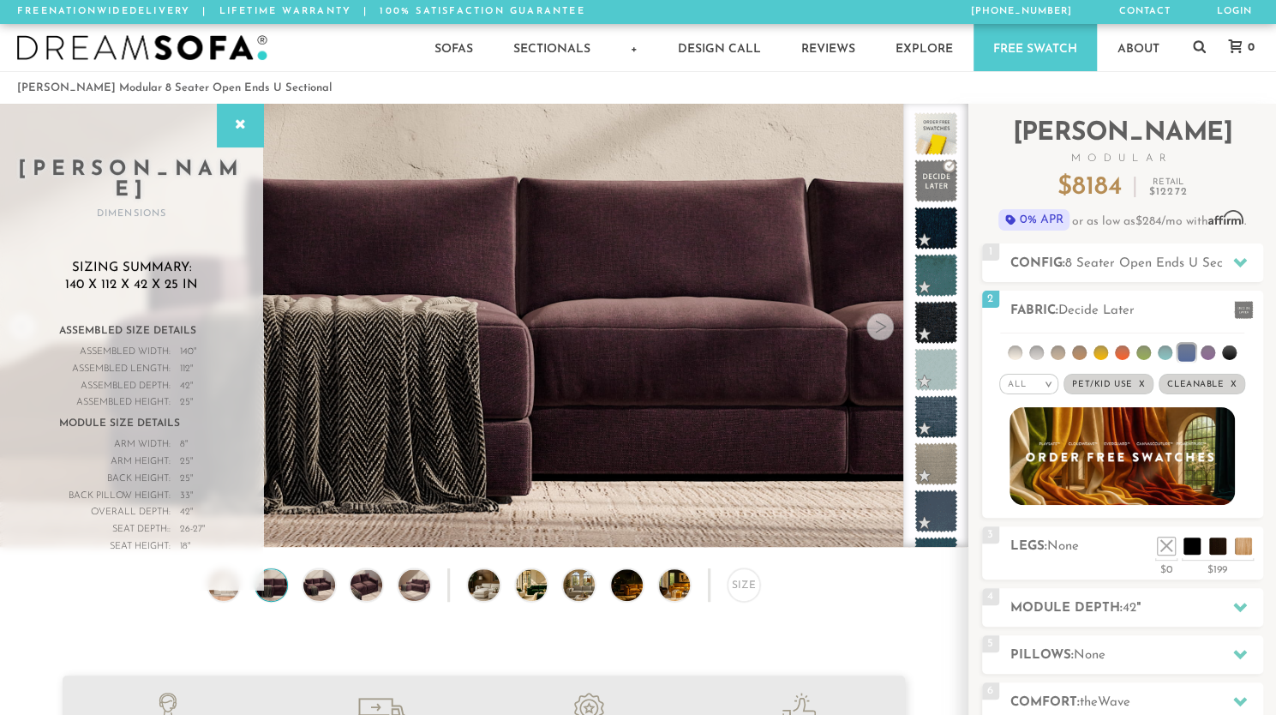
click at [888, 335] on div at bounding box center [880, 326] width 27 height 27
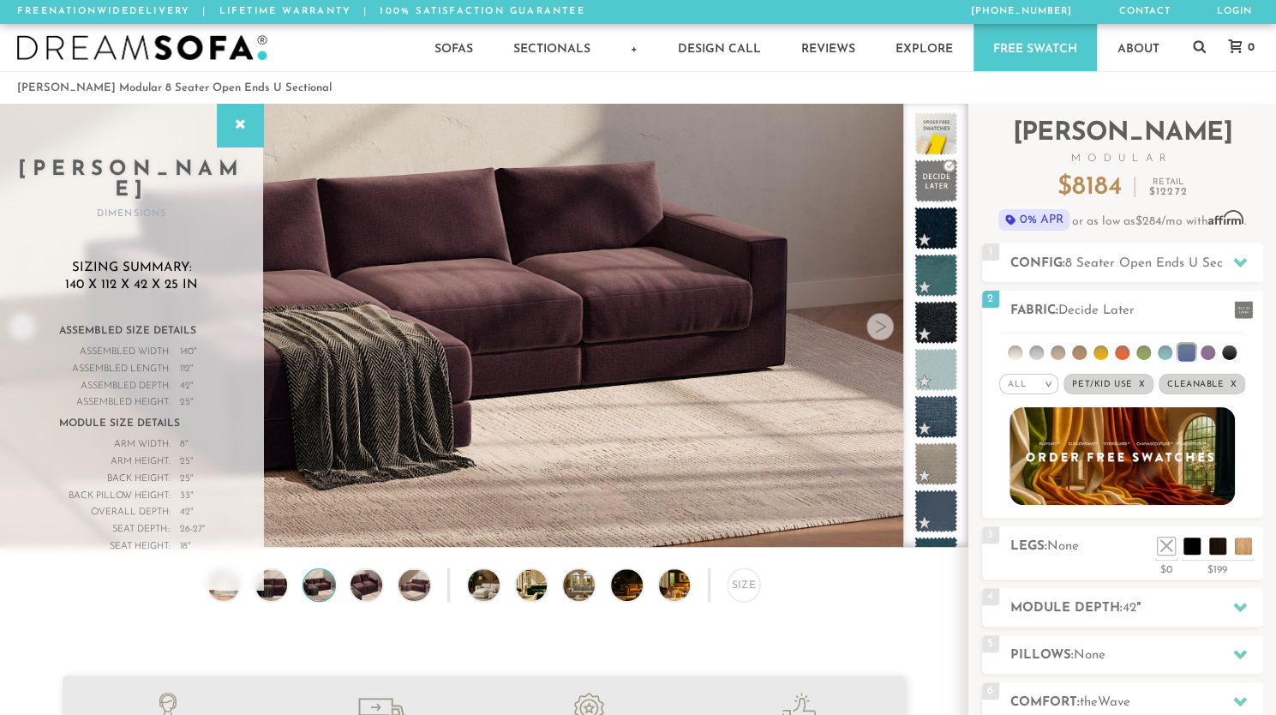
click at [888, 335] on div at bounding box center [880, 326] width 27 height 27
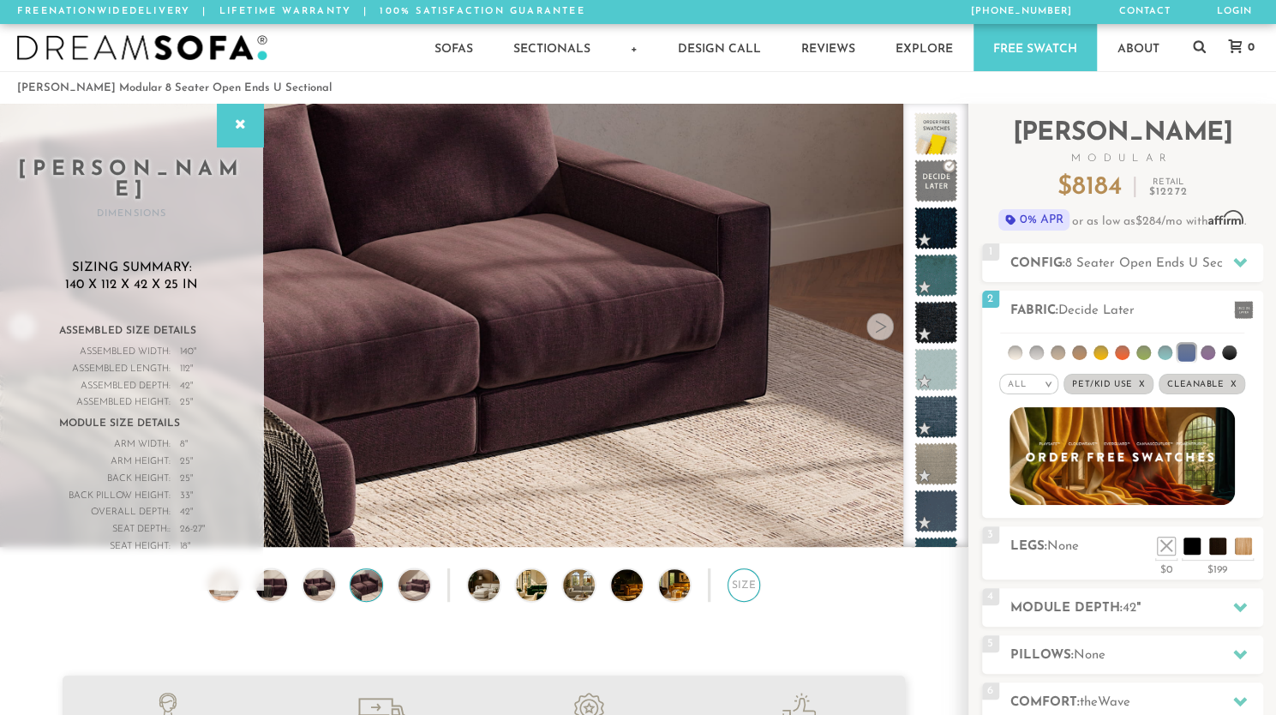
click at [743, 597] on div "Size" at bounding box center [744, 584] width 33 height 33
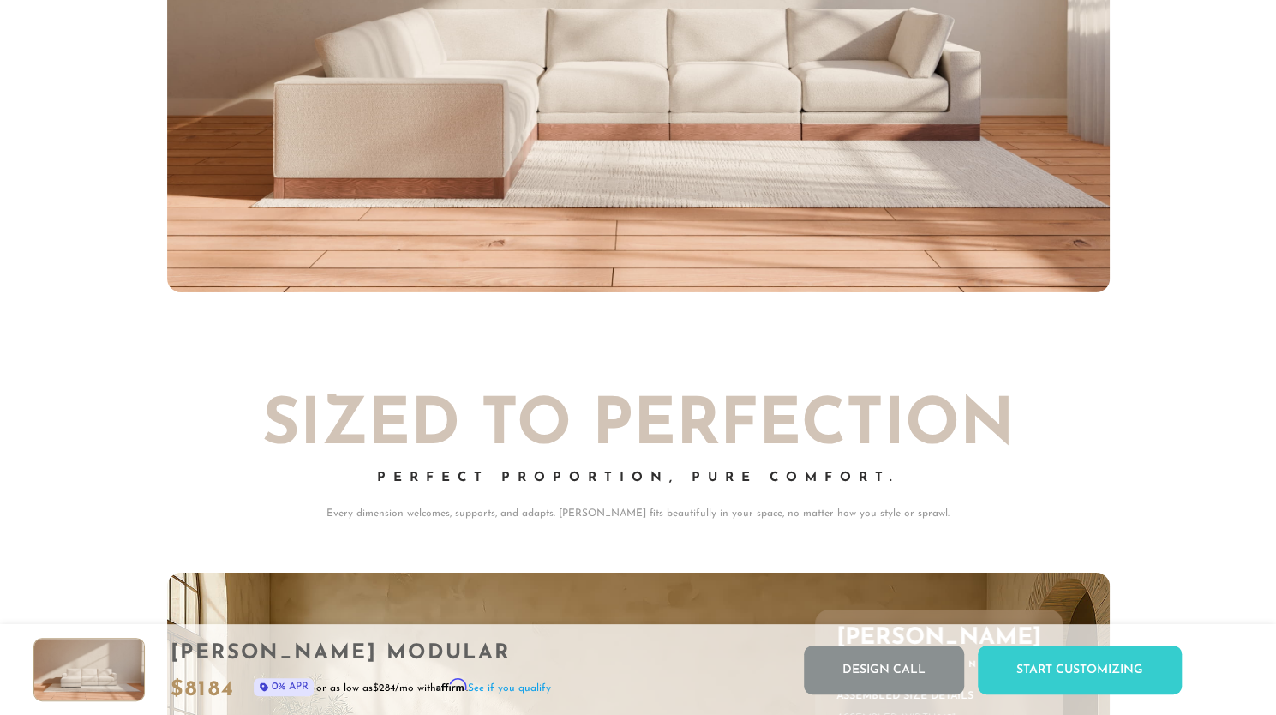
scroll to position [7026, 0]
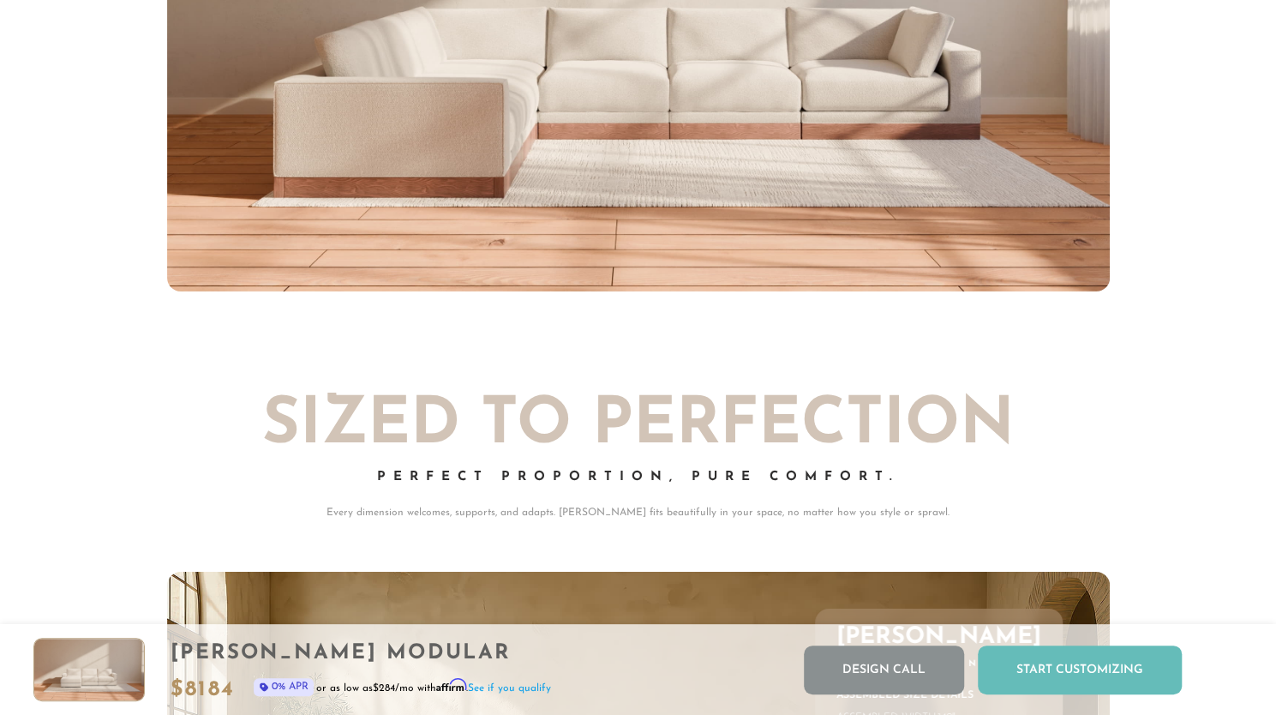
click at [1089, 671] on div "Start Customizing" at bounding box center [1080, 669] width 204 height 49
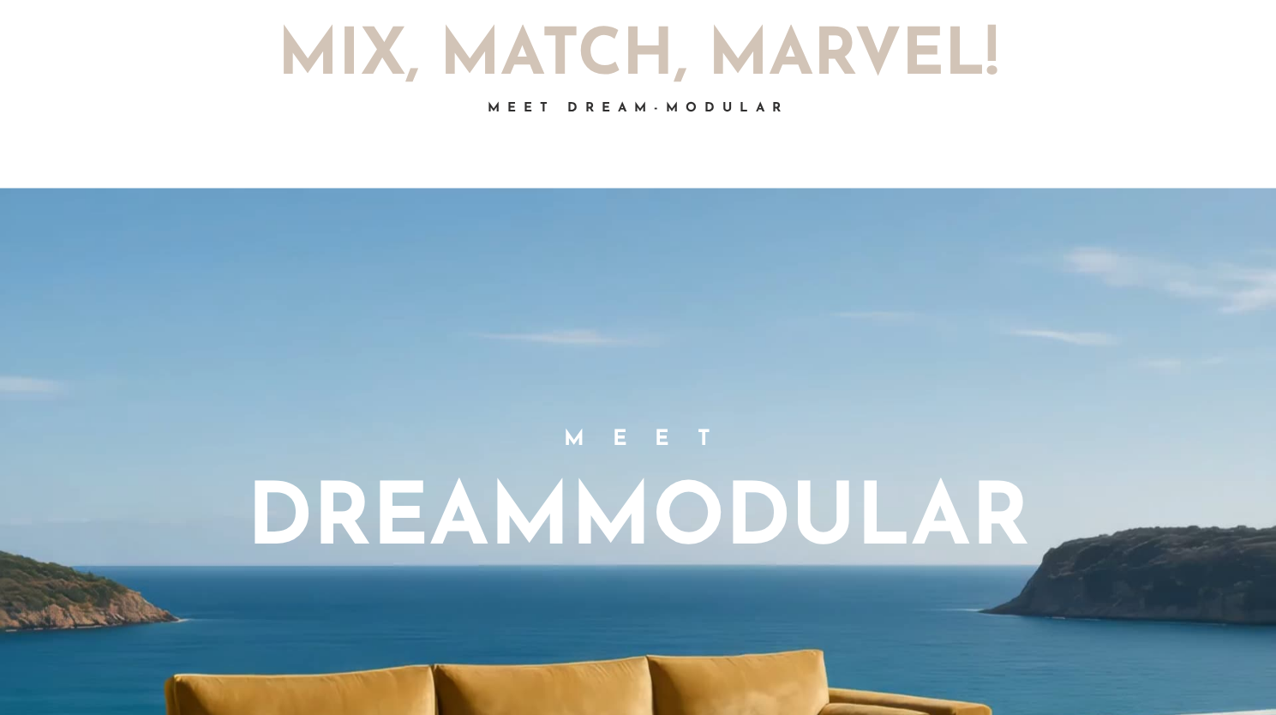
scroll to position [0, 0]
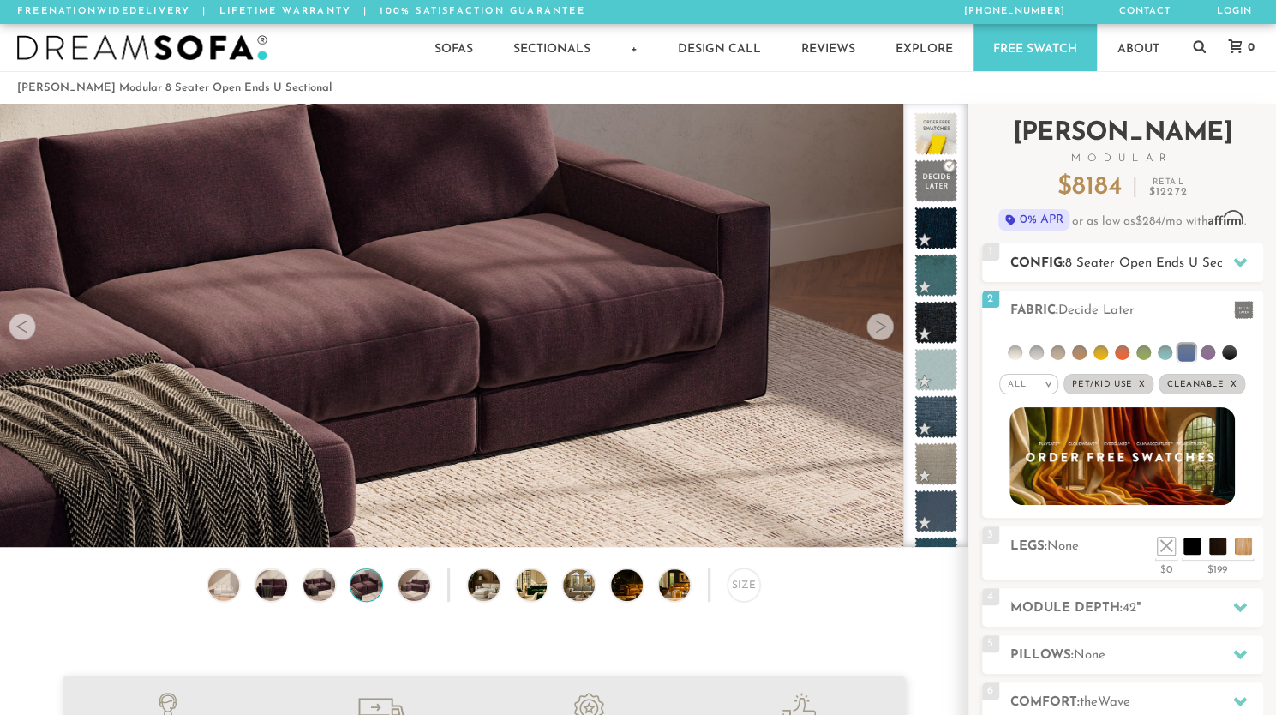
click at [1128, 257] on span "8 Seater Open Ends U Sectional" at bounding box center [1160, 263] width 190 height 13
